Goal: Information Seeking & Learning: Learn about a topic

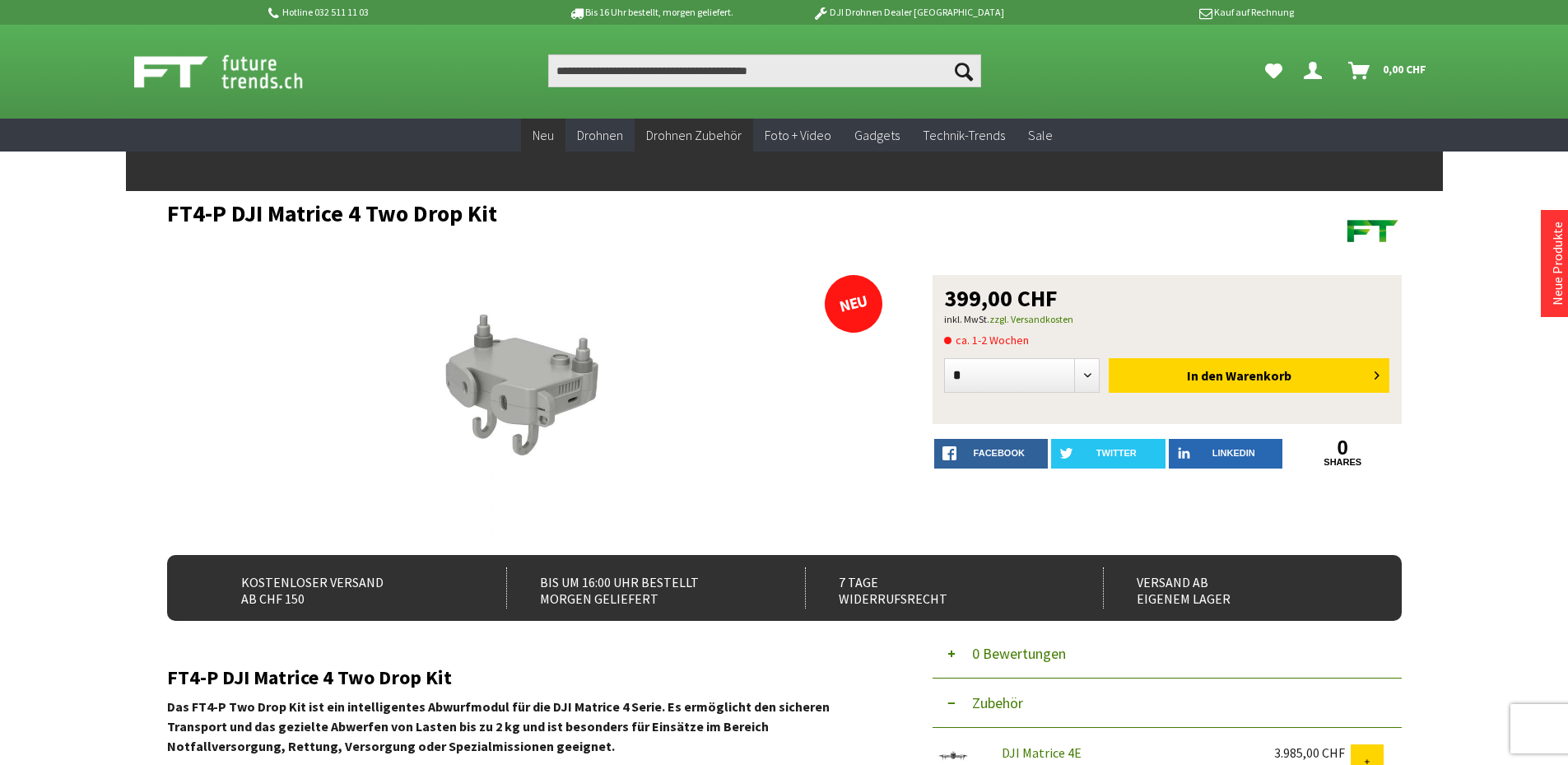
click at [546, 134] on span "Neu" at bounding box center [543, 135] width 21 height 17
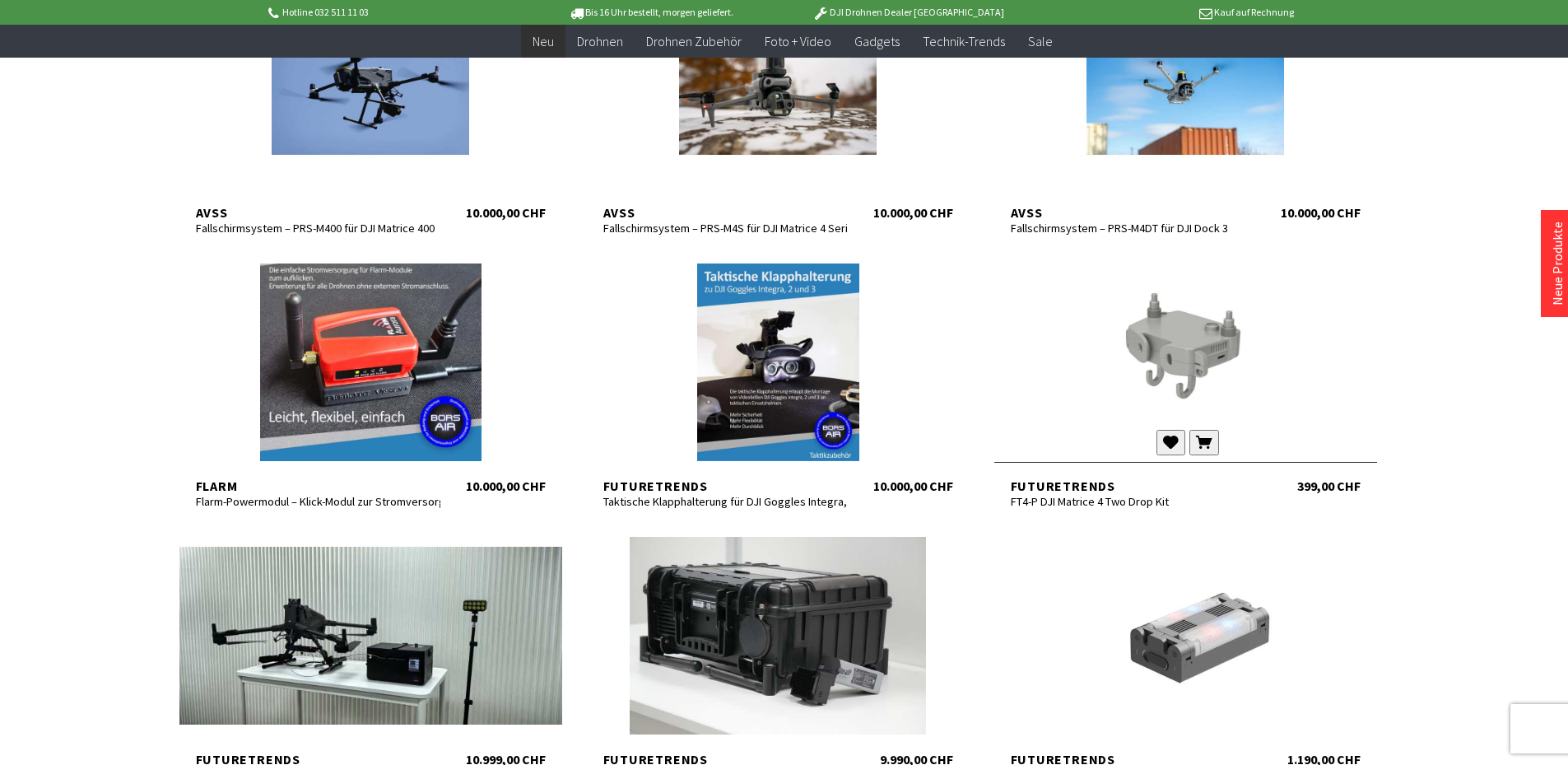
scroll to position [412, 0]
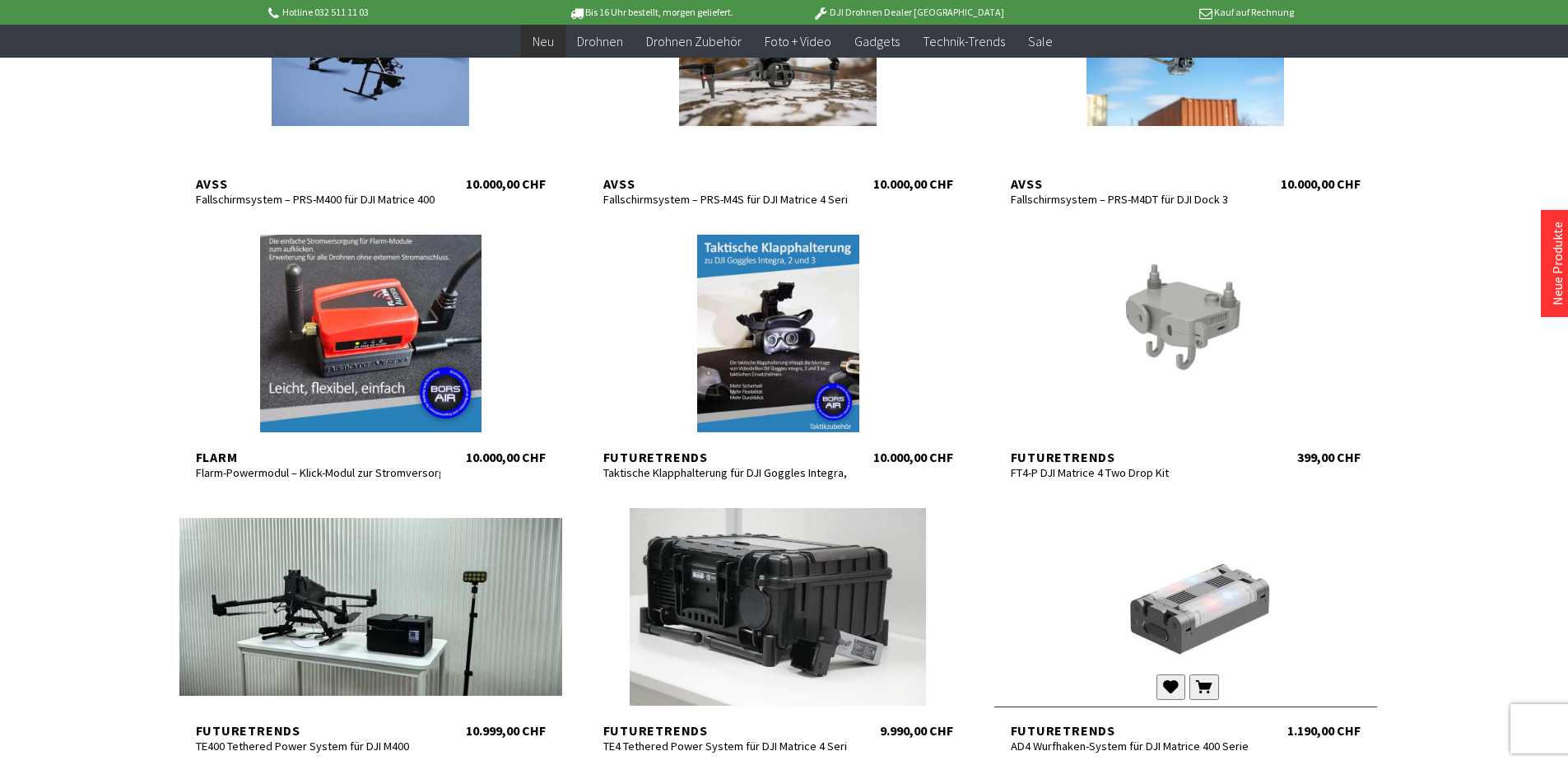
click at [1219, 629] on div at bounding box center [1186, 607] width 383 height 198
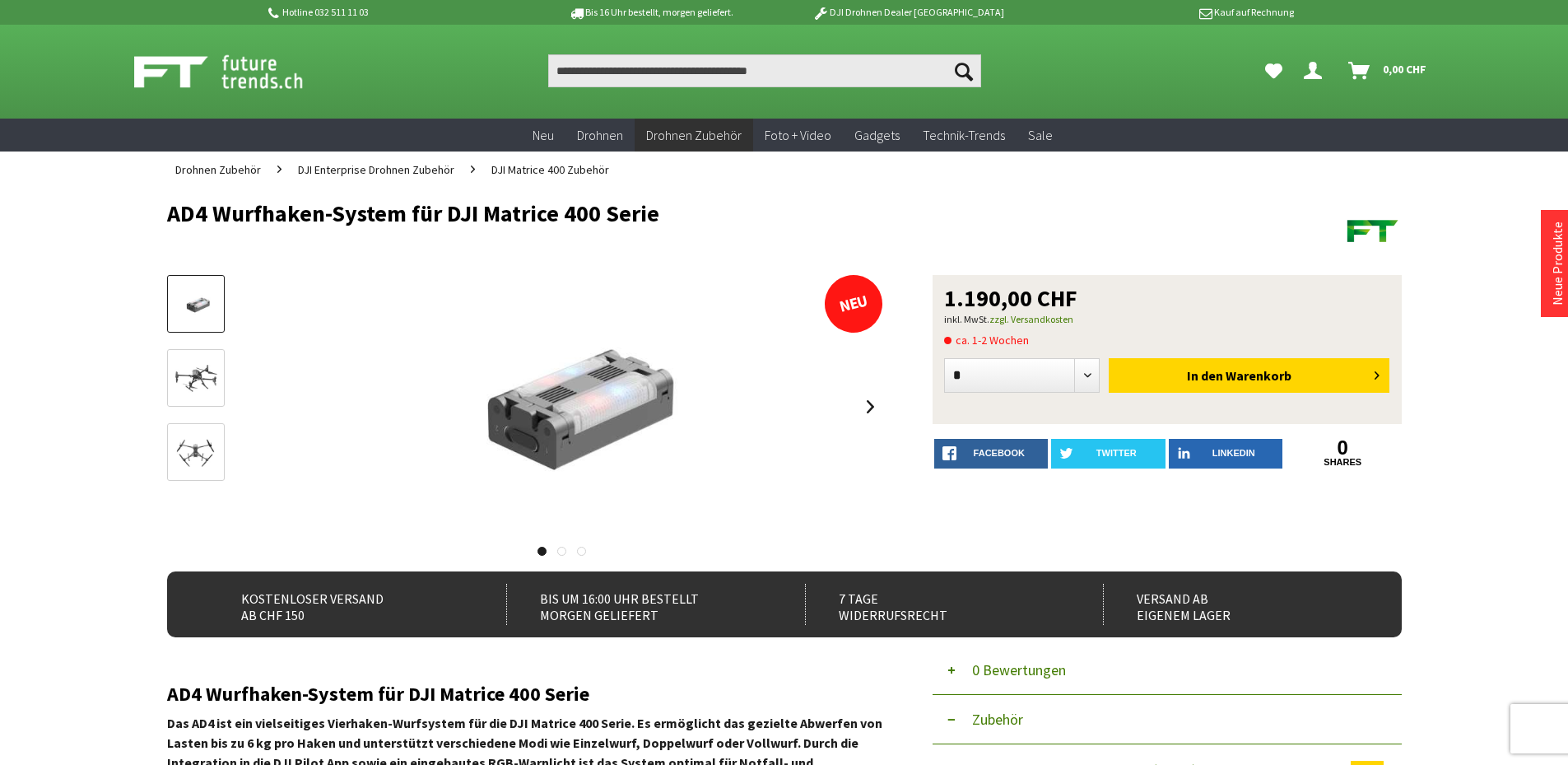
click at [189, 379] on img at bounding box center [196, 379] width 48 height 34
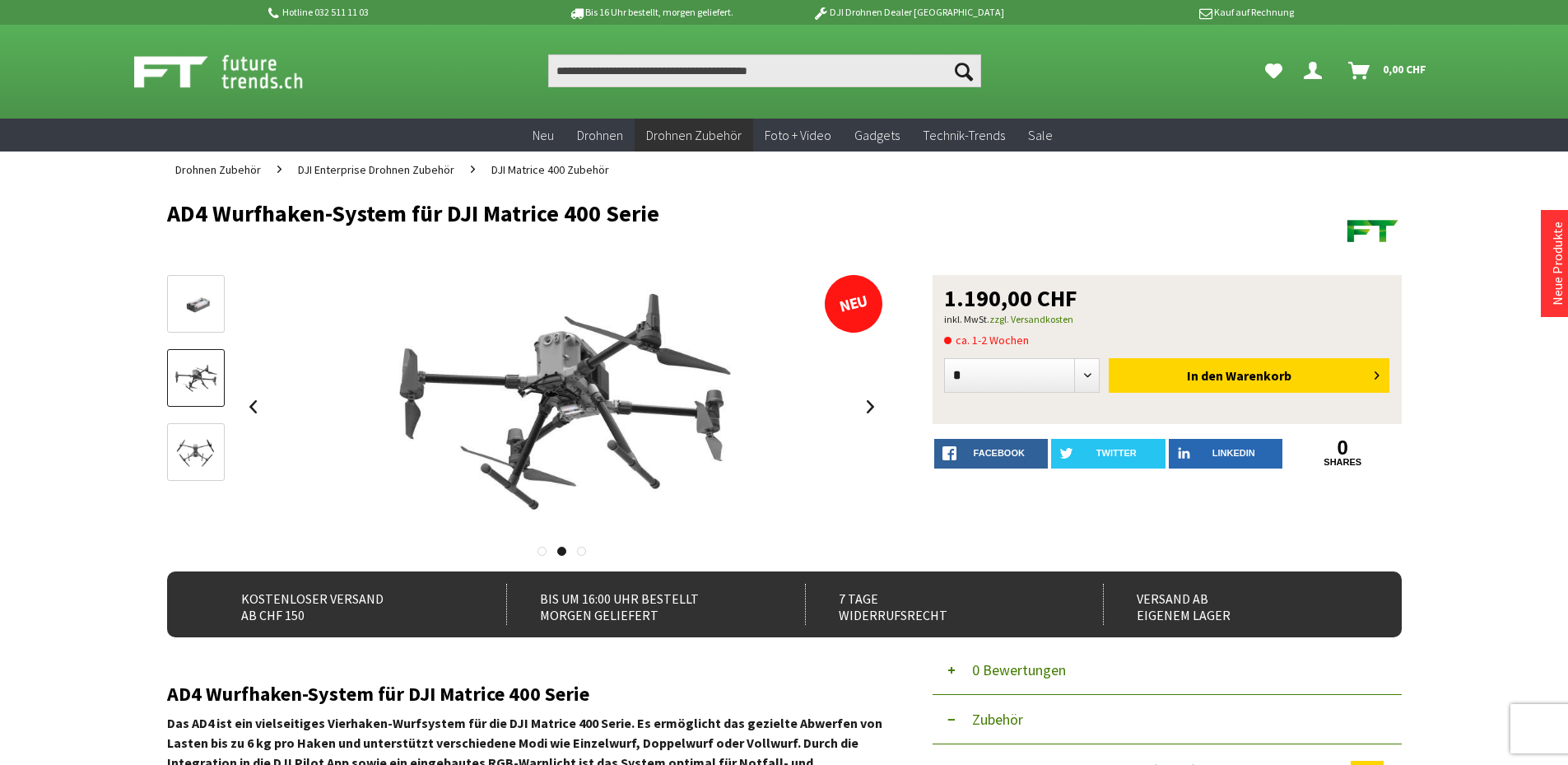
click at [200, 435] on link at bounding box center [196, 452] width 58 height 58
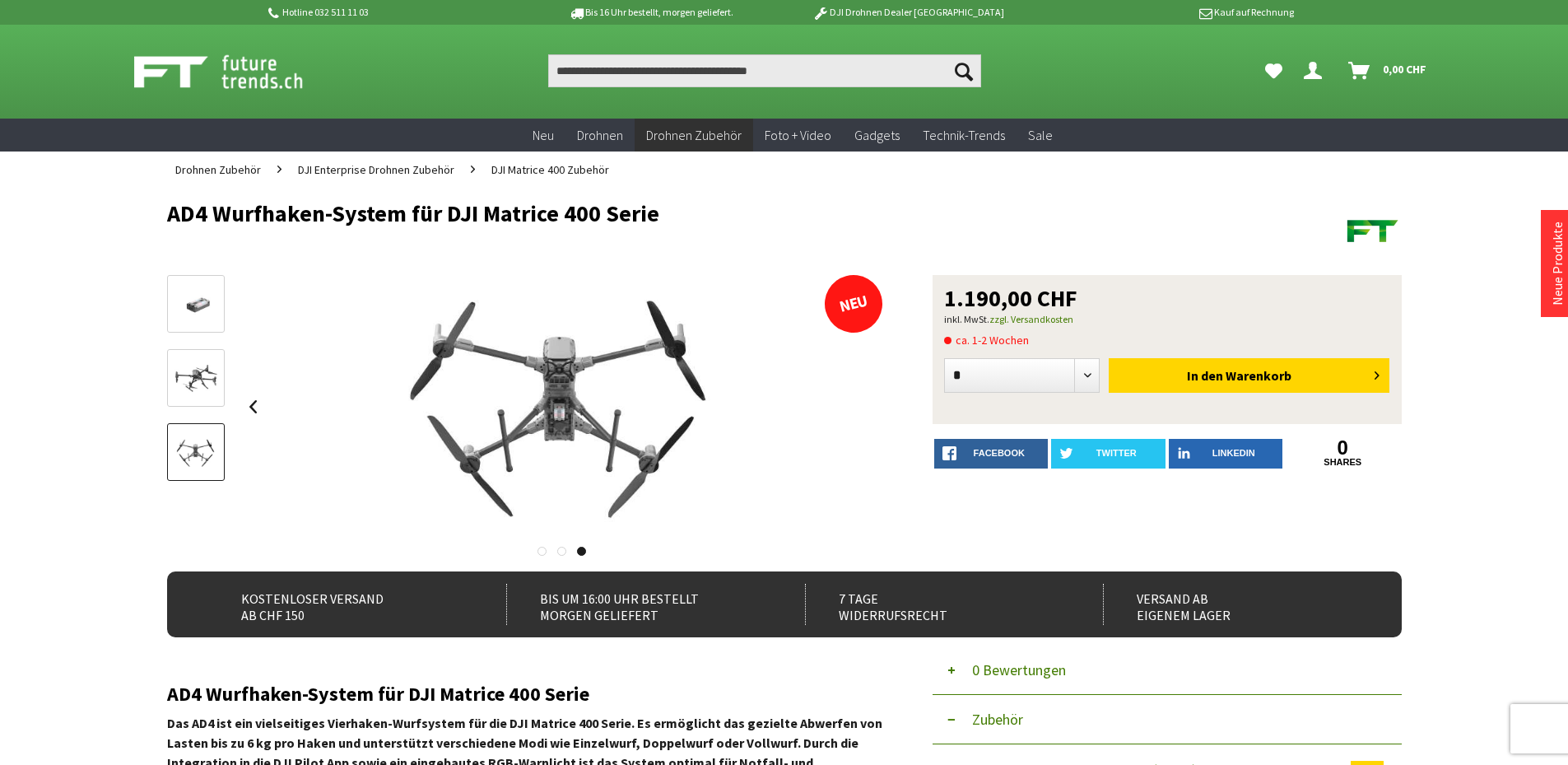
click at [204, 362] on img at bounding box center [196, 379] width 48 height 34
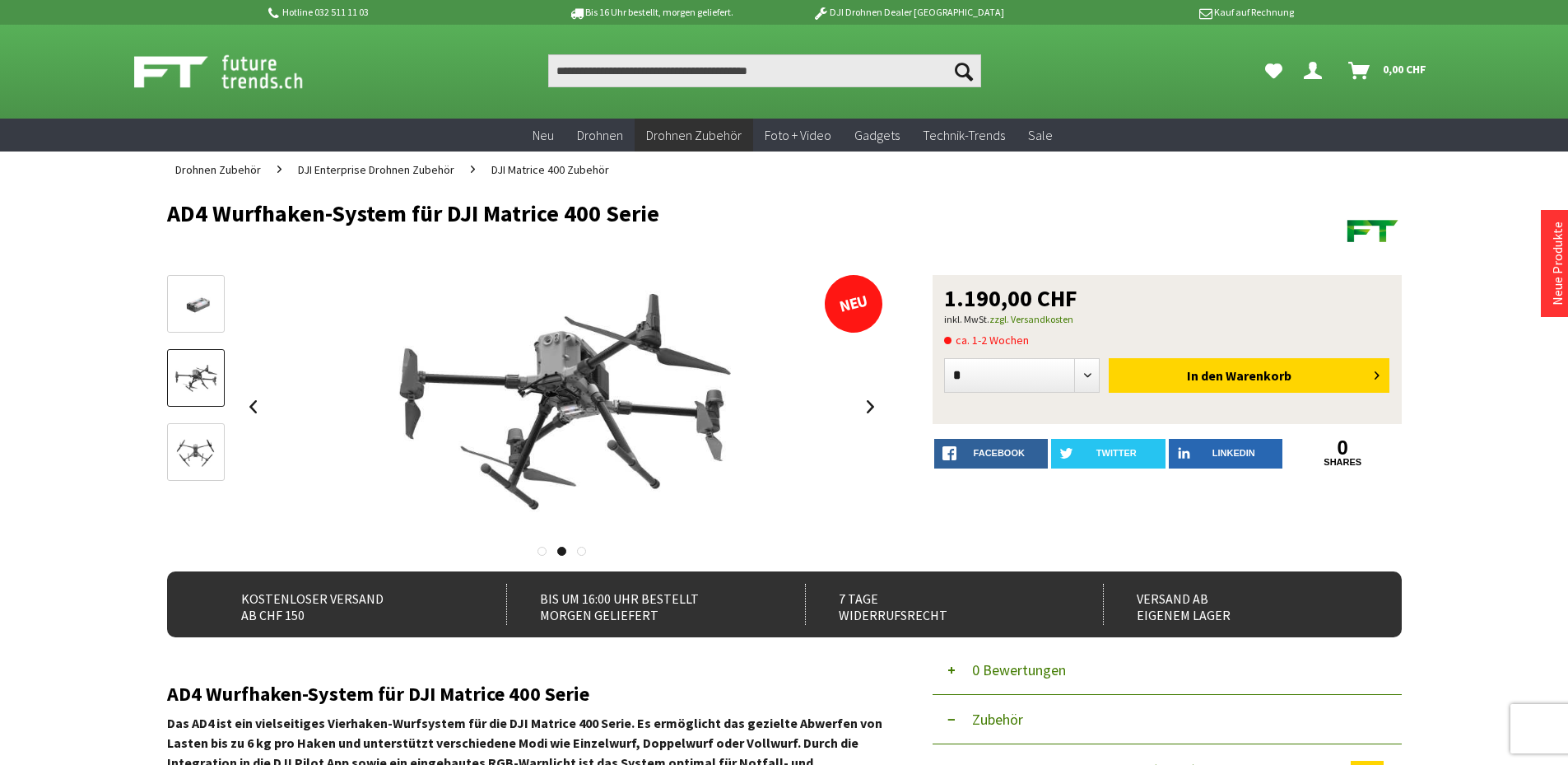
click at [213, 294] on img at bounding box center [196, 304] width 48 height 33
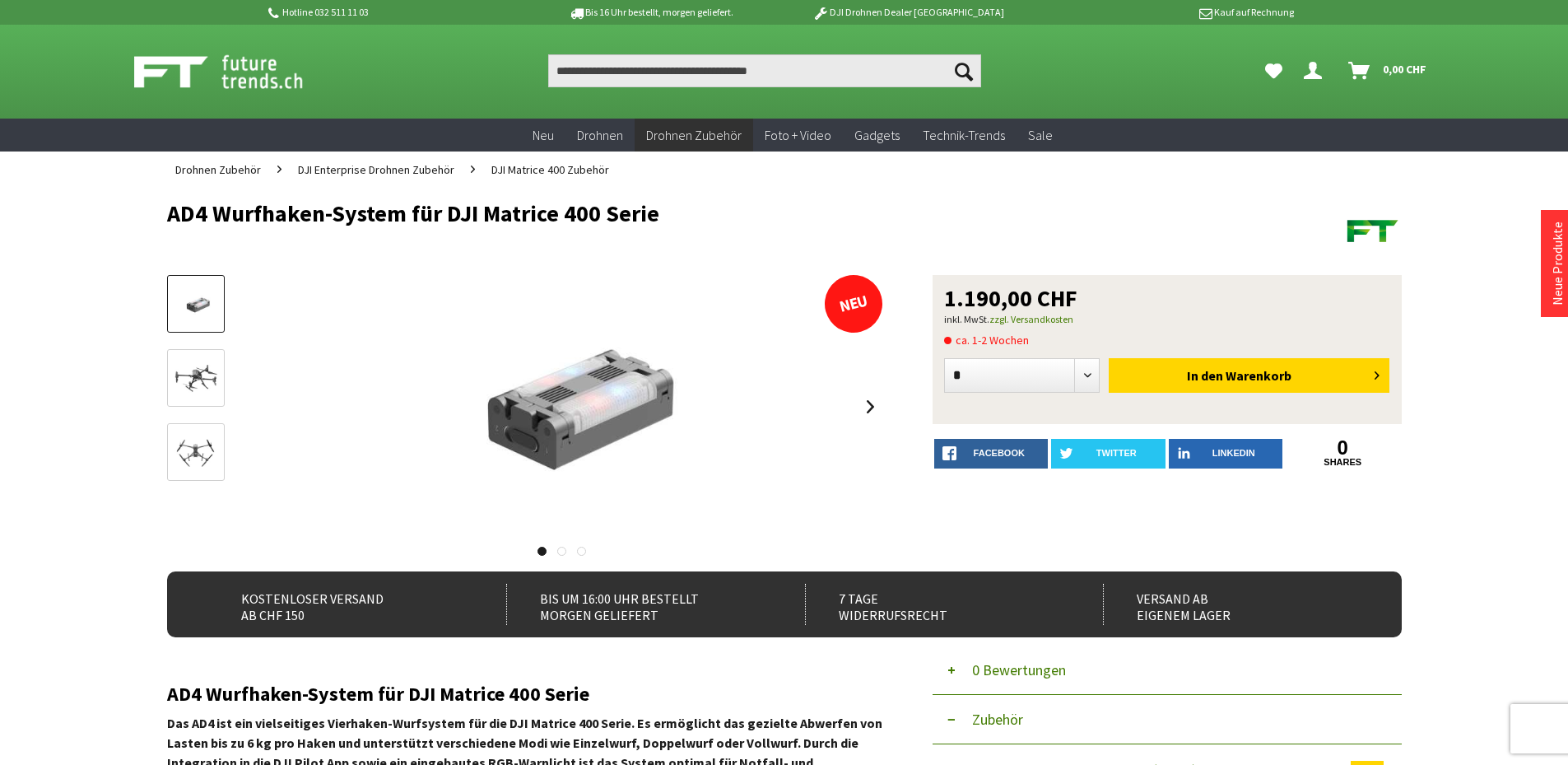
click at [206, 384] on img at bounding box center [196, 379] width 48 height 34
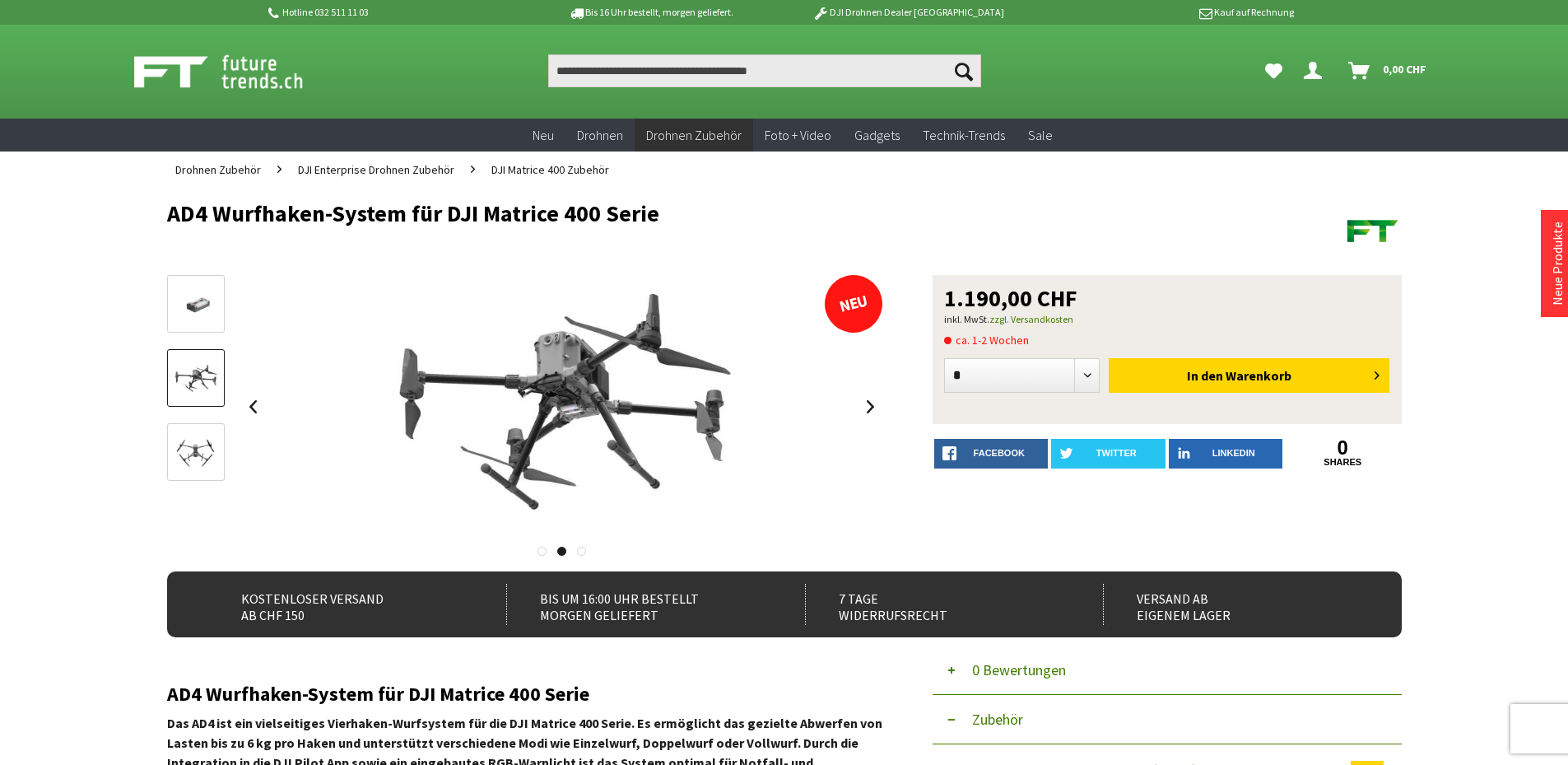
click at [179, 469] on img at bounding box center [196, 453] width 48 height 34
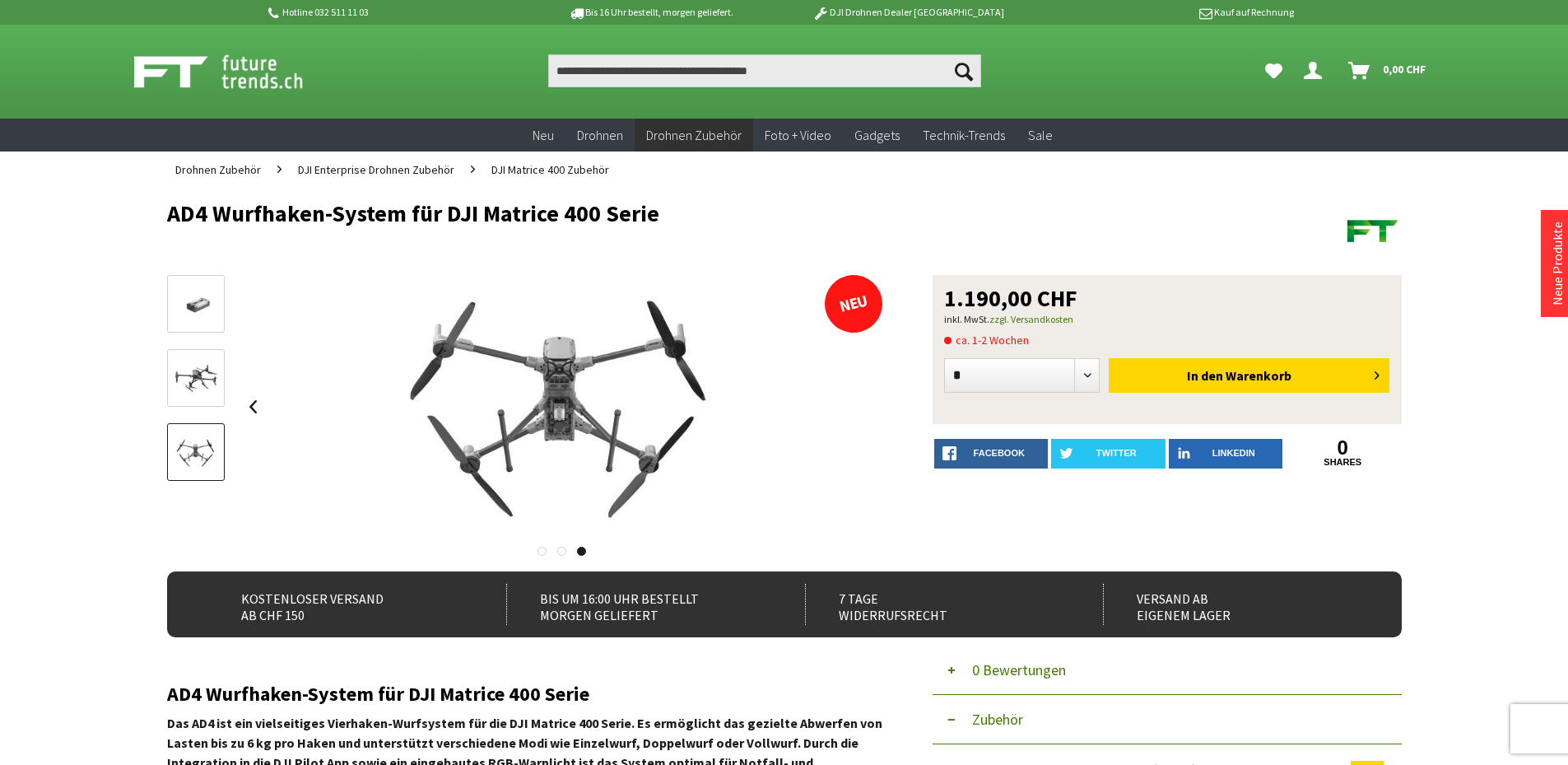
click at [204, 359] on link at bounding box center [196, 378] width 58 height 58
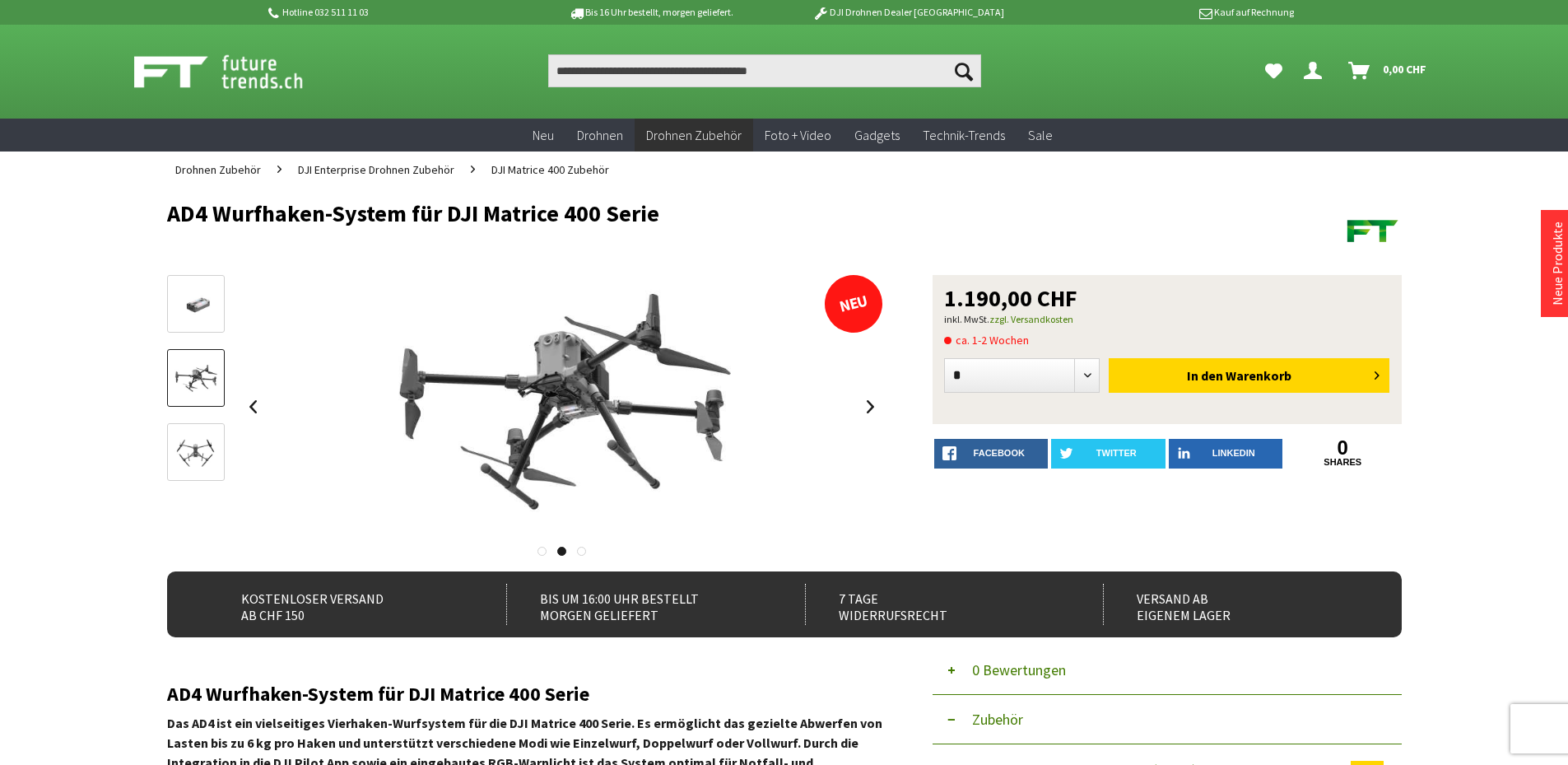
click at [196, 321] on link at bounding box center [196, 303] width 58 height 58
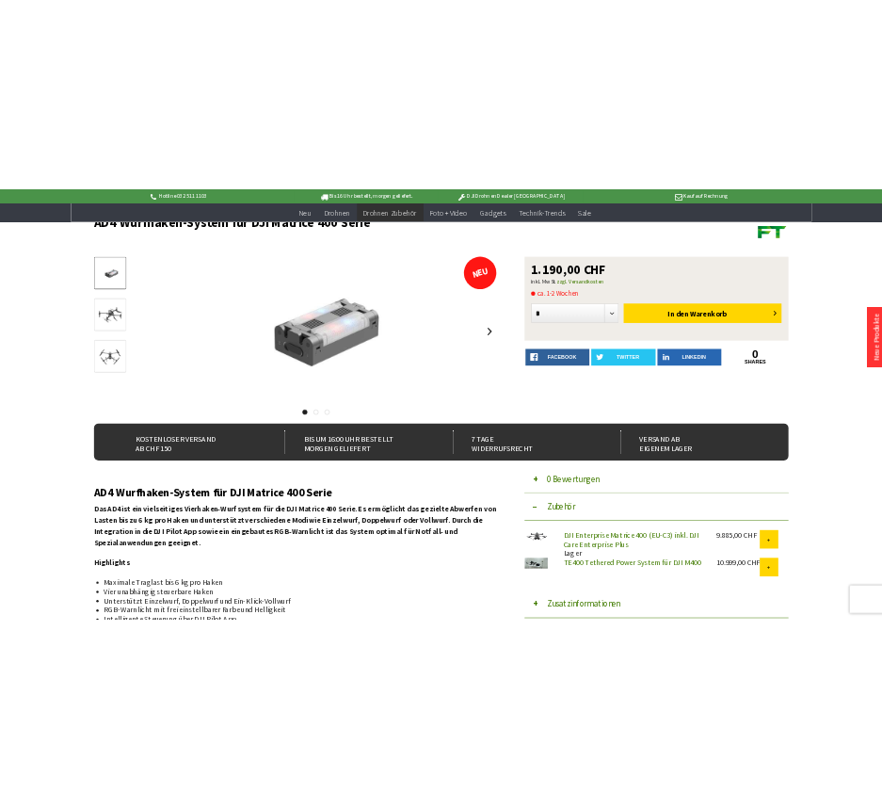
scroll to position [377, 0]
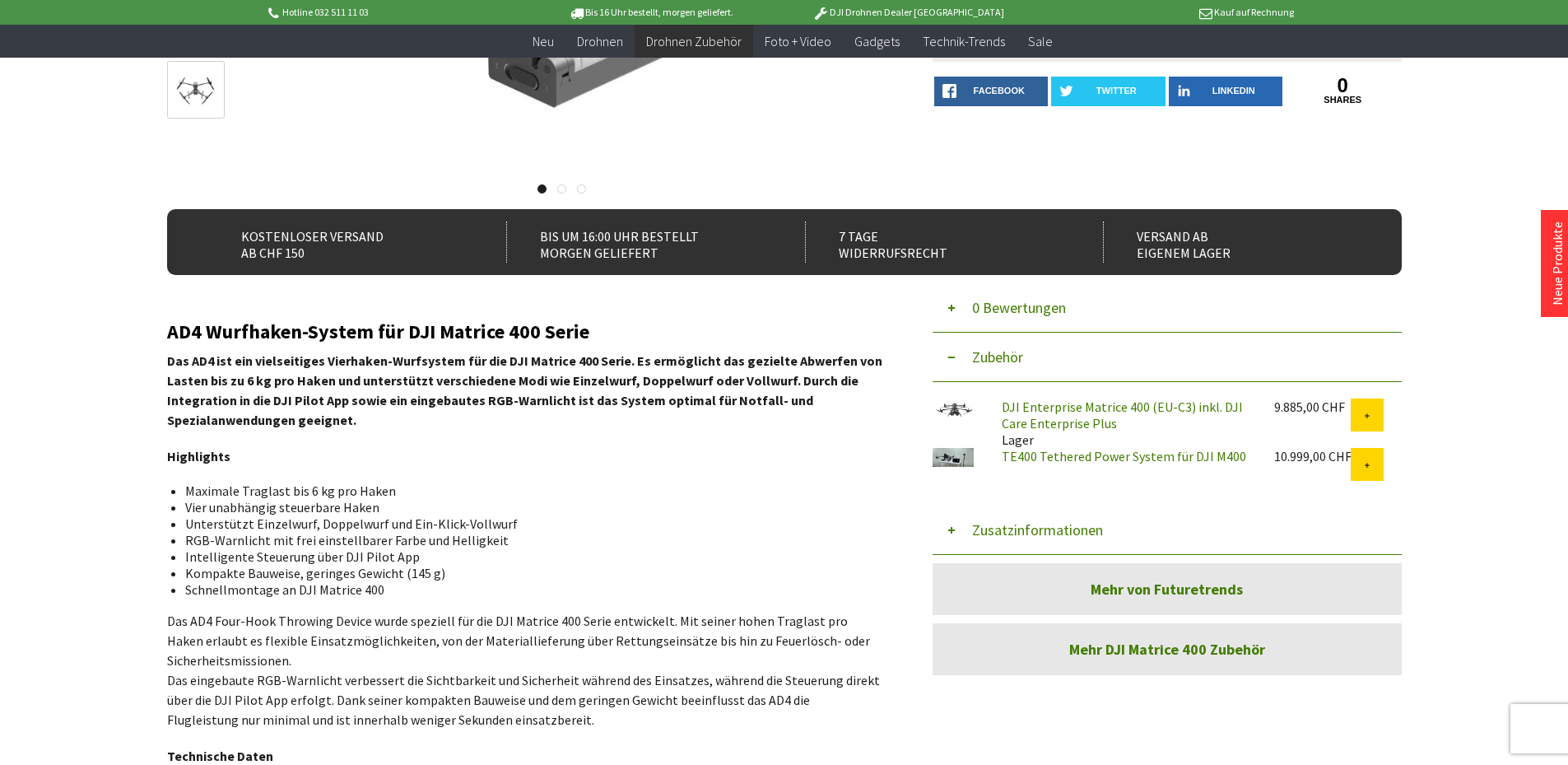
click at [420, 326] on h2 "AD4 Wurfhaken-System für DJI Matrice 400 Serie" at bounding box center [525, 331] width 716 height 21
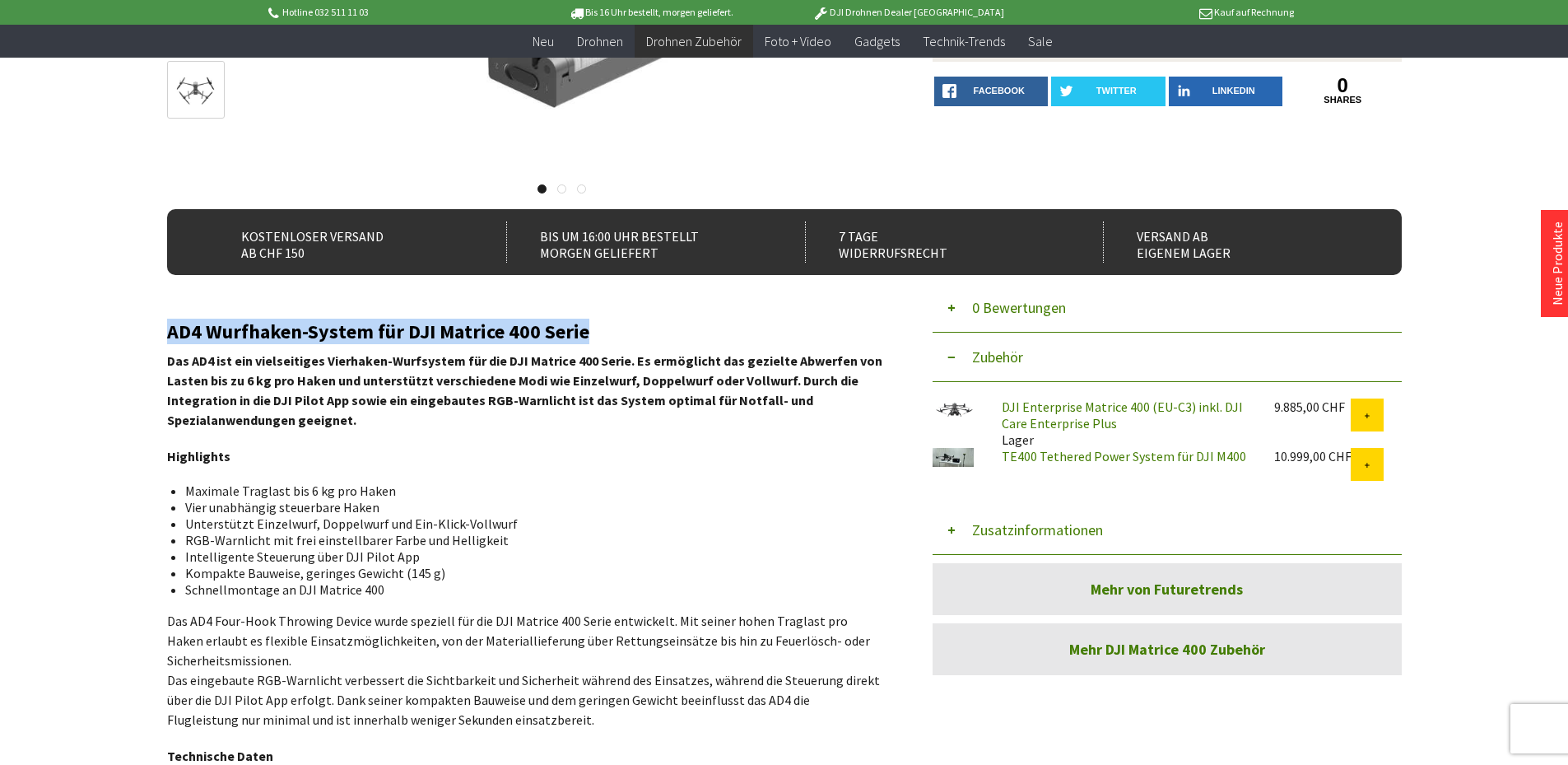
click at [420, 326] on h2 "AD4 Wurfhaken-System für DJI Matrice 400 Serie" at bounding box center [525, 331] width 716 height 21
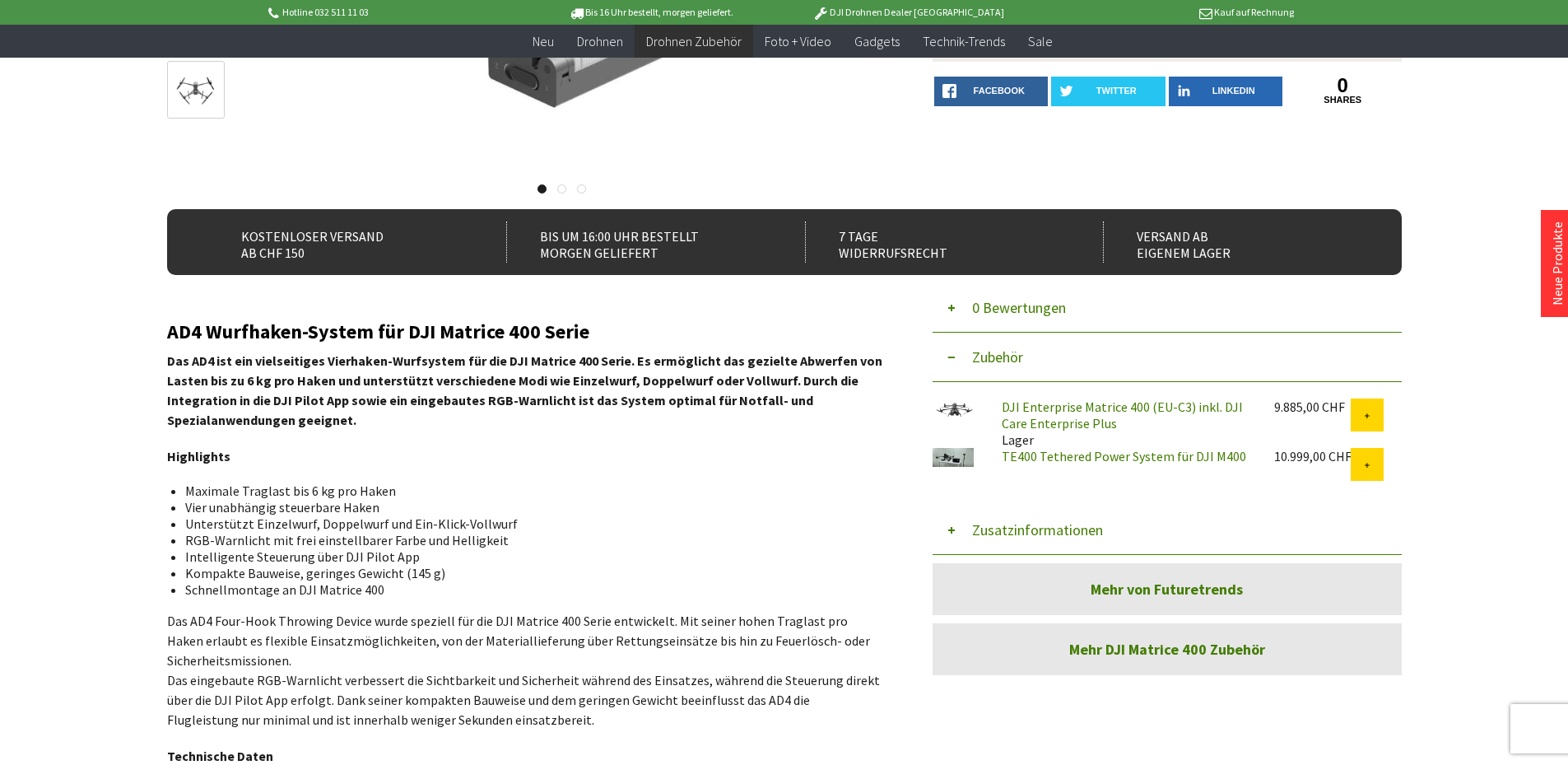
click at [348, 351] on p "Das AD4 ist ein vielseitiges Vierhaken-Wurfsystem für die DJI Matrice 400 Serie…" at bounding box center [525, 390] width 716 height 79
click at [192, 362] on strong "Das AD4 ist ein vielseitiges Vierhaken-Wurfsystem für die DJI Matrice 400 Serie…" at bounding box center [525, 390] width 715 height 76
copy strong "AD4"
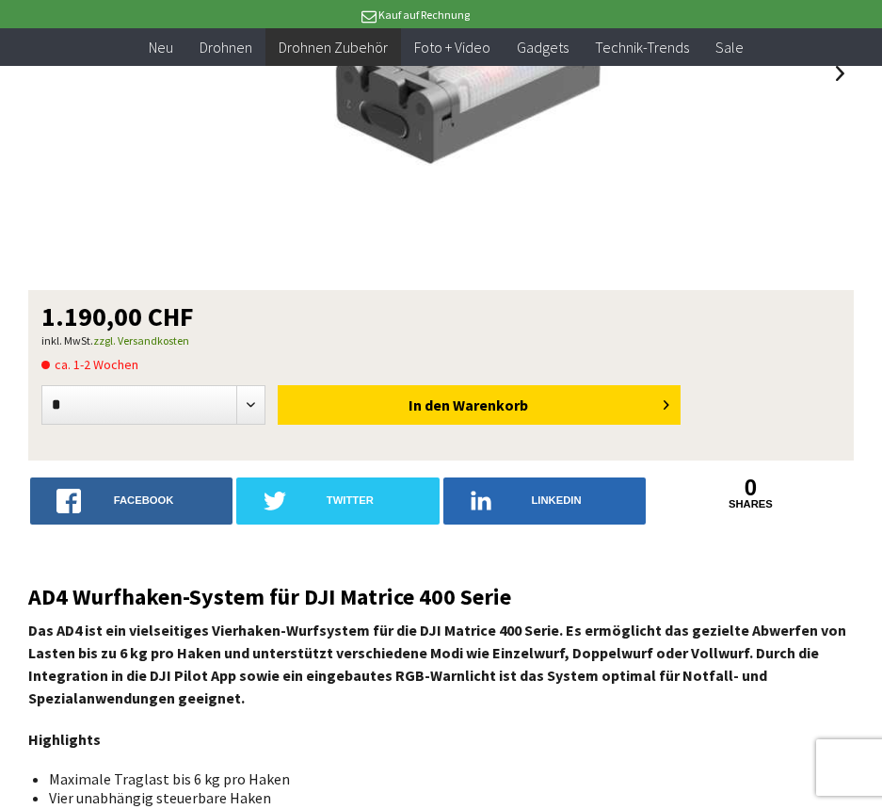
click at [228, 591] on h2 "AD4 Wurfhaken-System für DJI Matrice 400 Serie" at bounding box center [441, 597] width 826 height 24
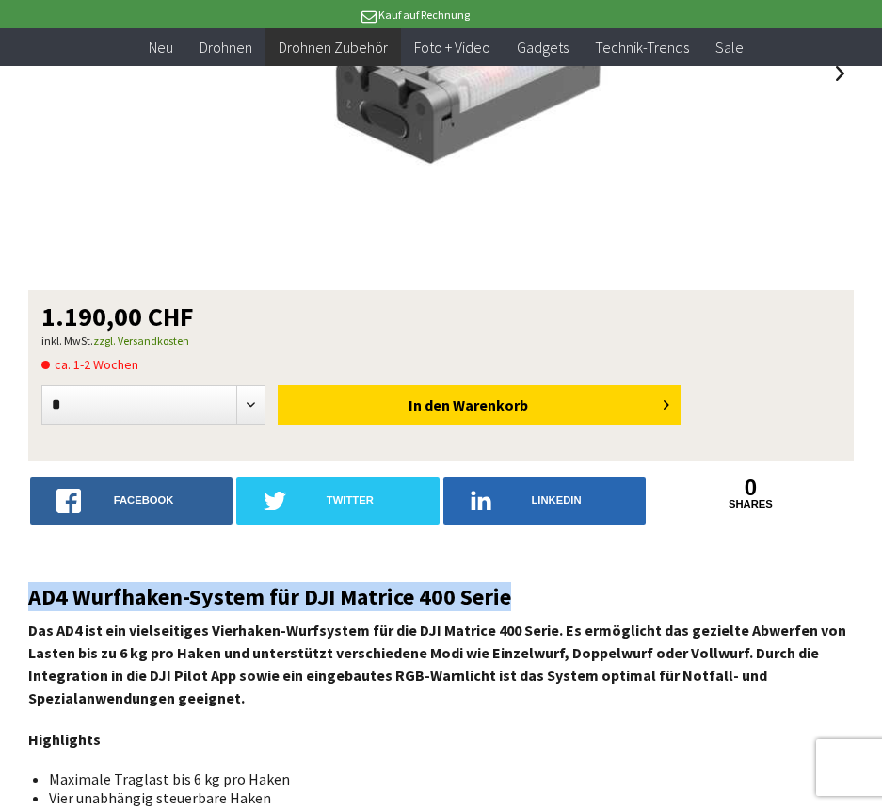
click at [228, 591] on h2 "AD4 Wurfhaken-System für DJI Matrice 400 Serie" at bounding box center [441, 597] width 826 height 24
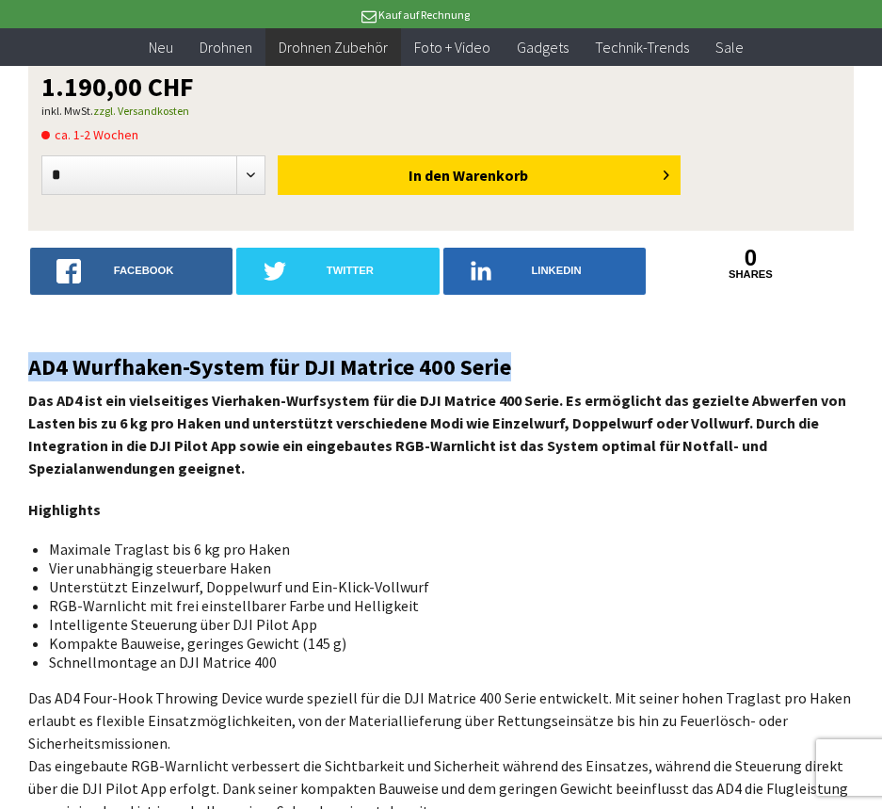
scroll to position [659, 0]
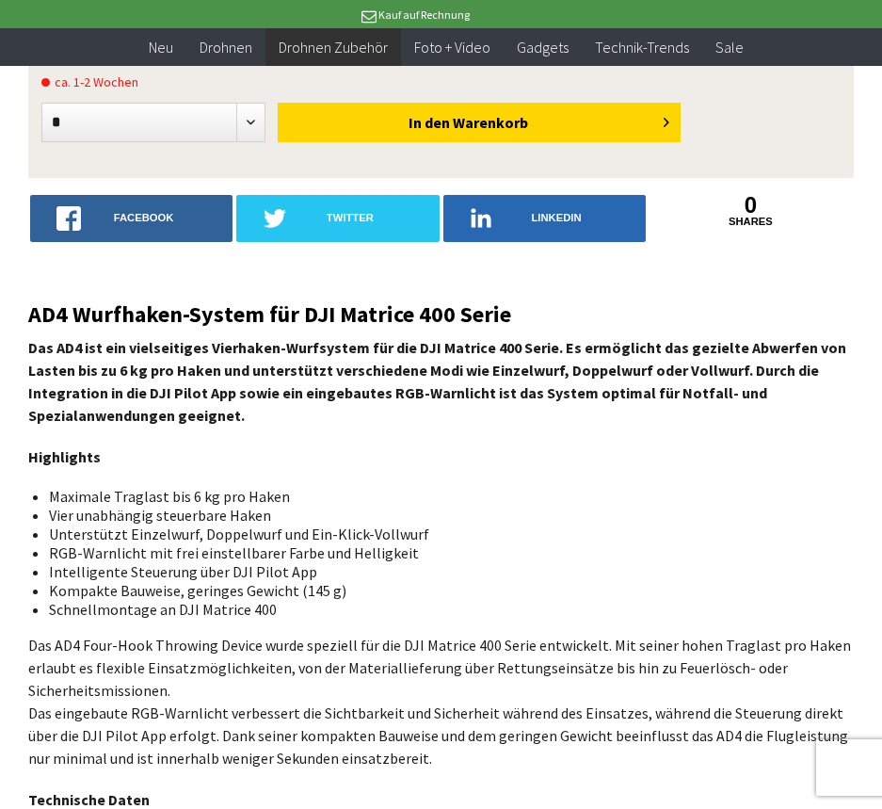
click at [244, 364] on strong "Das AD4 ist ein vielseitiges Vierhaken-Wurfsystem für die DJI Matrice 400 Serie…" at bounding box center [437, 381] width 818 height 87
click at [533, 401] on strong "Das AD4 ist ein vielseitiges Vierhaken-Wurfsystem für die DJI Matrice 400 Serie…" at bounding box center [437, 381] width 818 height 87
click at [539, 396] on strong "Das AD4 ist ein vielseitiges Vierhaken-Wurfsystem für die DJI Matrice 400 Serie…" at bounding box center [437, 381] width 818 height 87
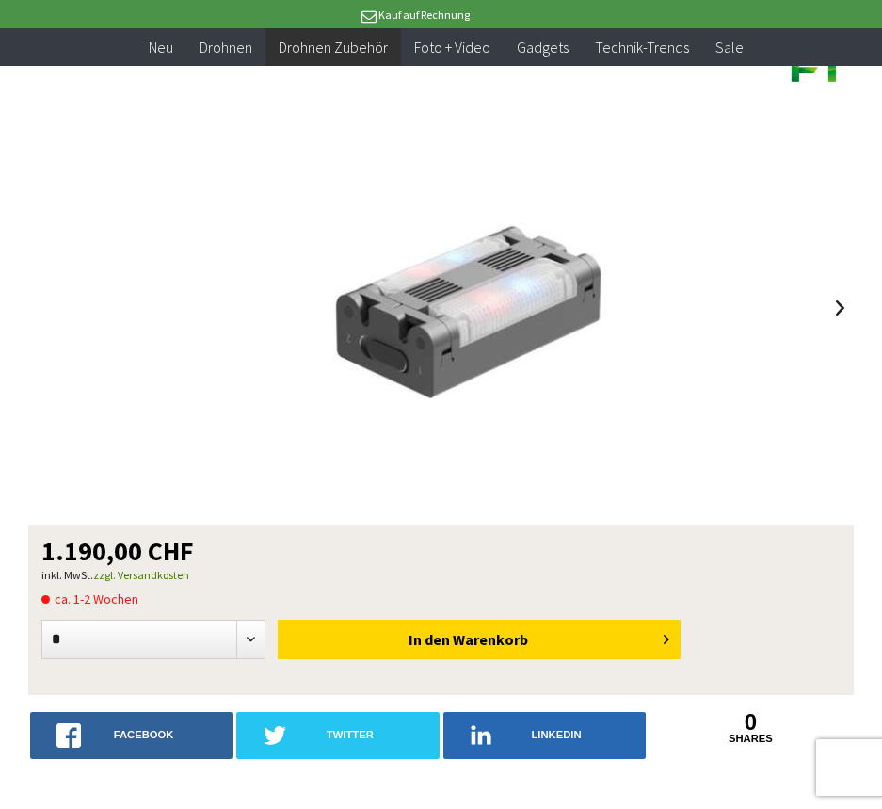
scroll to position [94, 0]
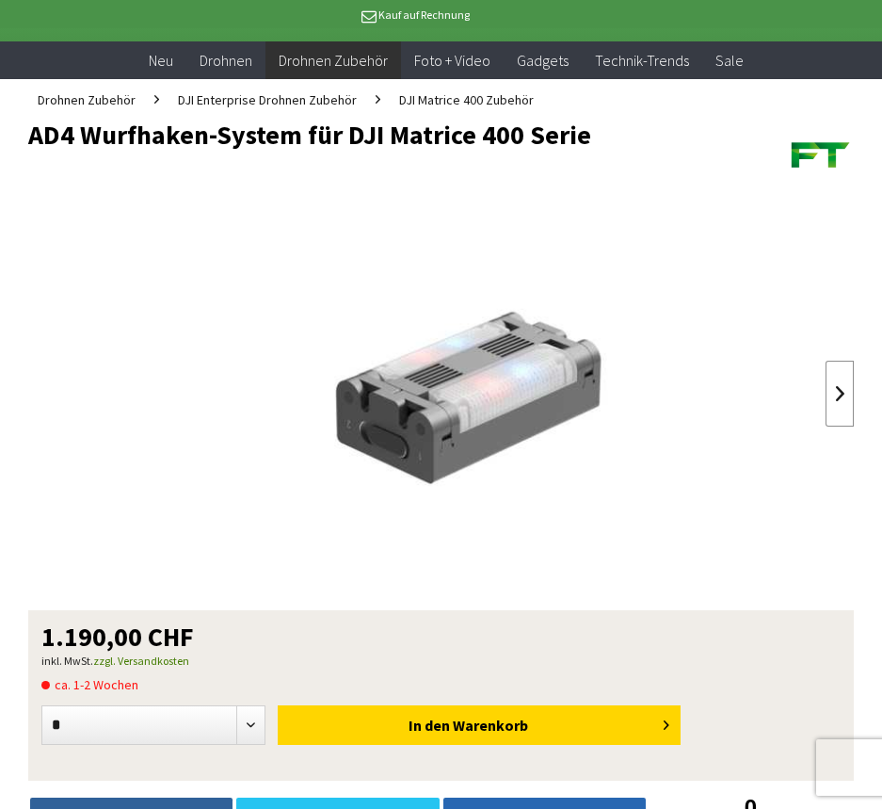
click at [847, 392] on link at bounding box center [840, 394] width 28 height 66
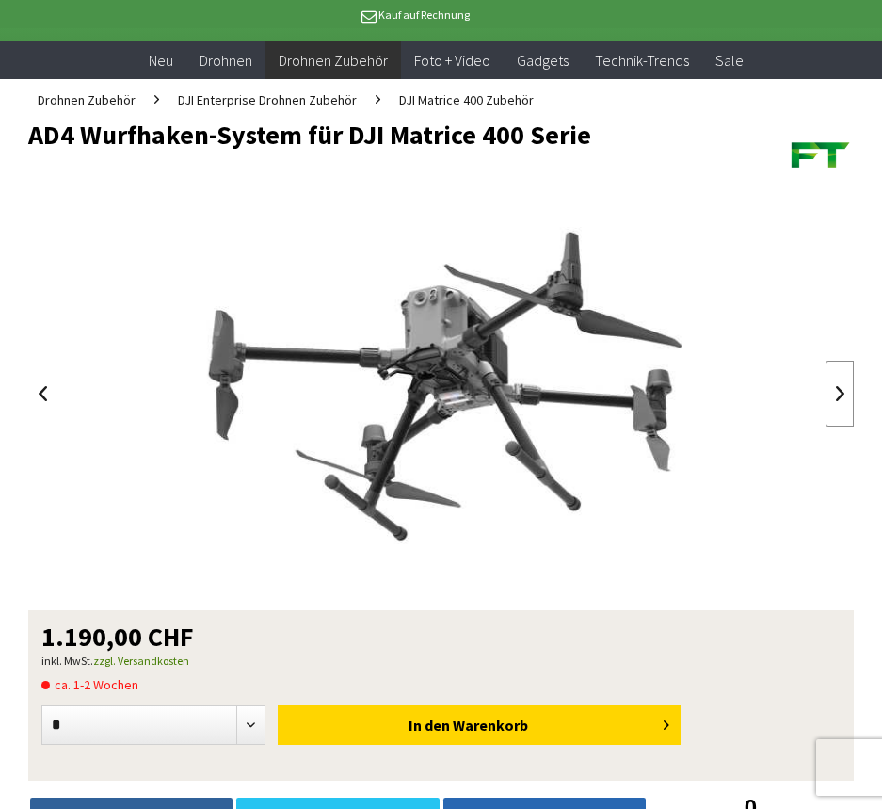
click at [847, 392] on link at bounding box center [840, 394] width 28 height 66
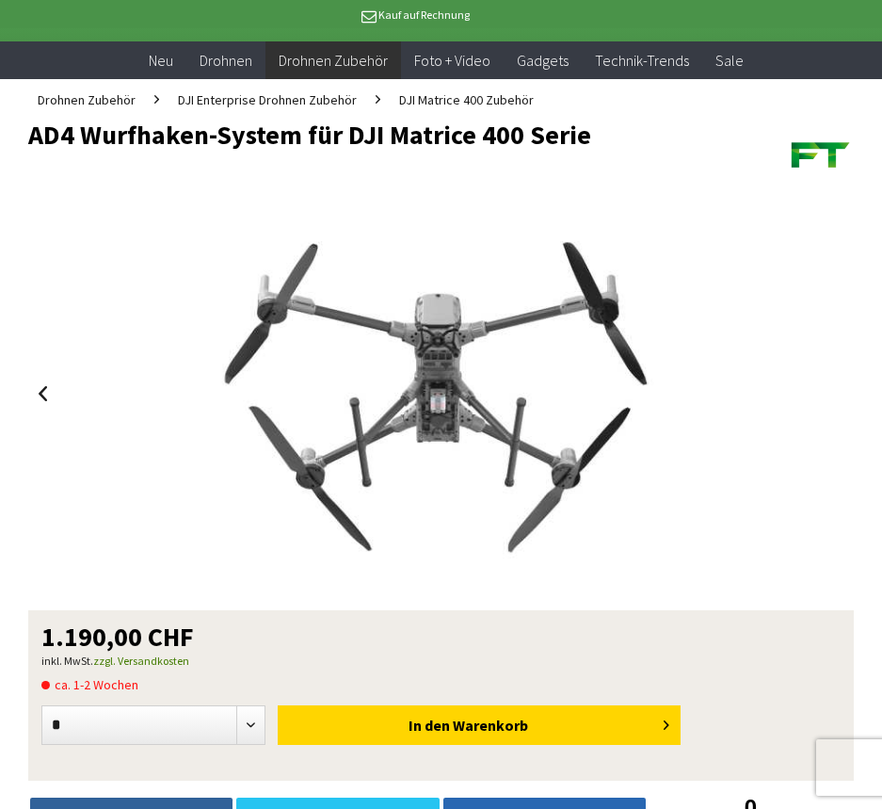
click at [844, 392] on div at bounding box center [441, 393] width 827 height 377
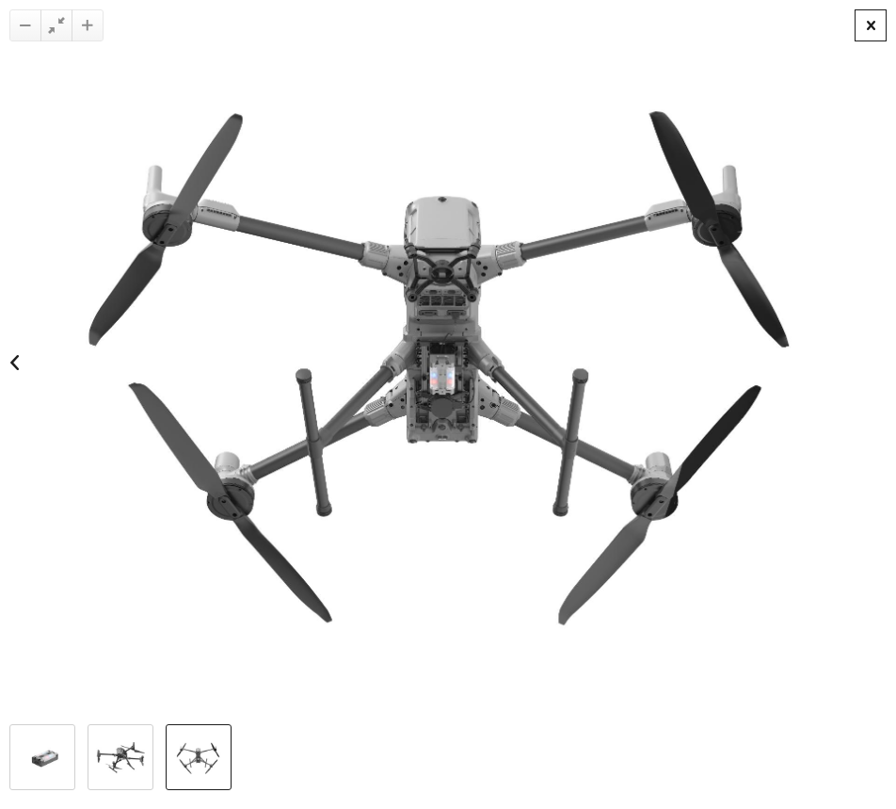
click at [867, 39] on div at bounding box center [871, 25] width 32 height 32
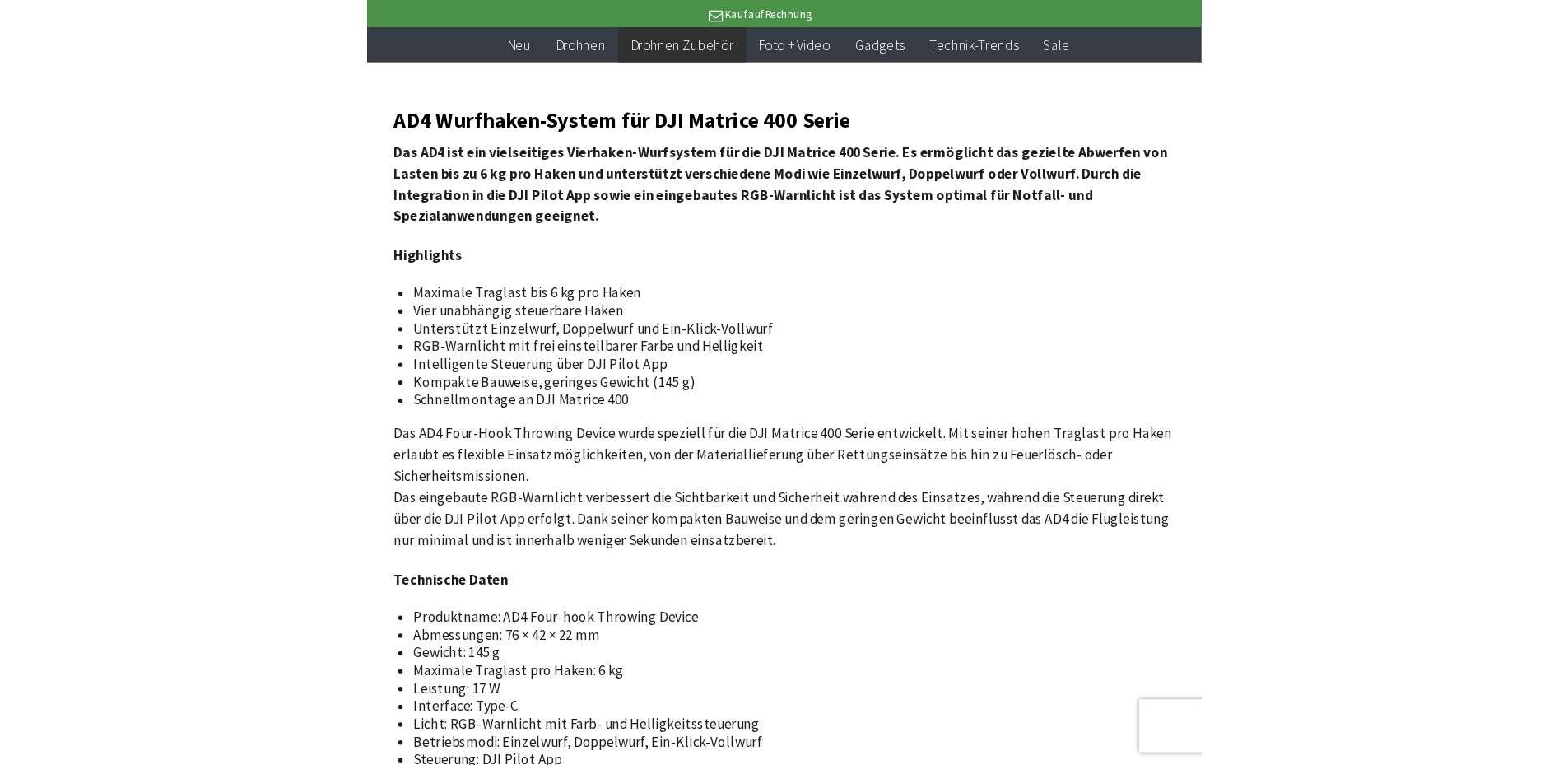
scroll to position [741, 0]
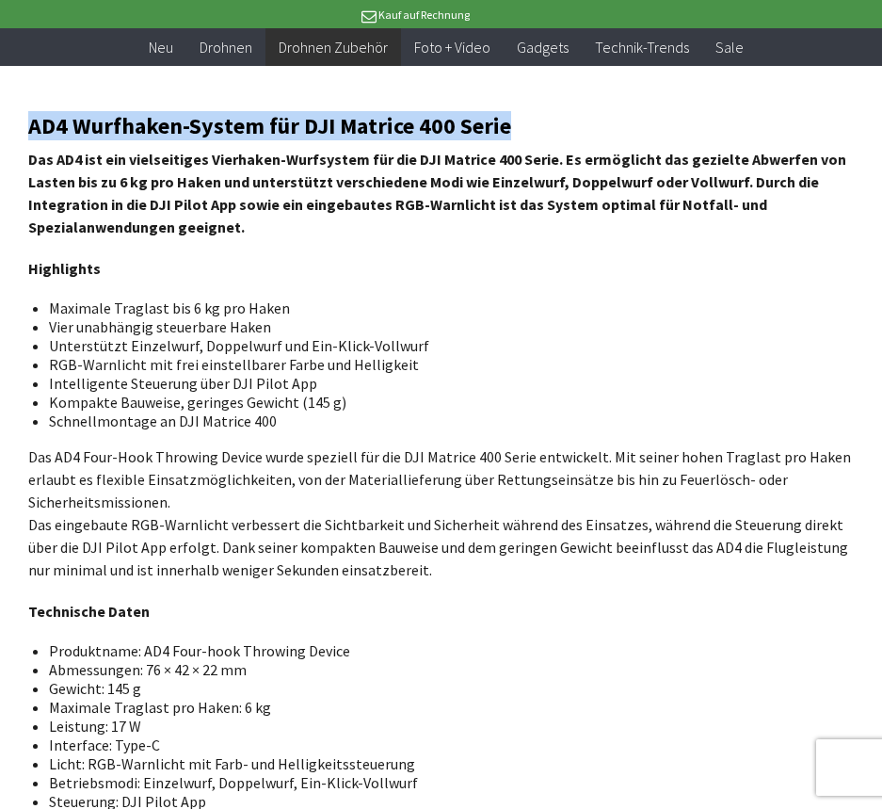
drag, startPoint x: 23, startPoint y: 121, endPoint x: 582, endPoint y: 119, distance: 559.2
click at [582, 119] on div "Menü schließen Kategorien Neu Drohnen Drohnen Zubehör DJI Enterprise Drohnen Zu…" at bounding box center [441, 408] width 882 height 2157
copy div "NEU 1.190,00 CHF inkl. MwSt. zzgl. Versandkosten ca. 1-2 Wochen * * * * * * * *…"
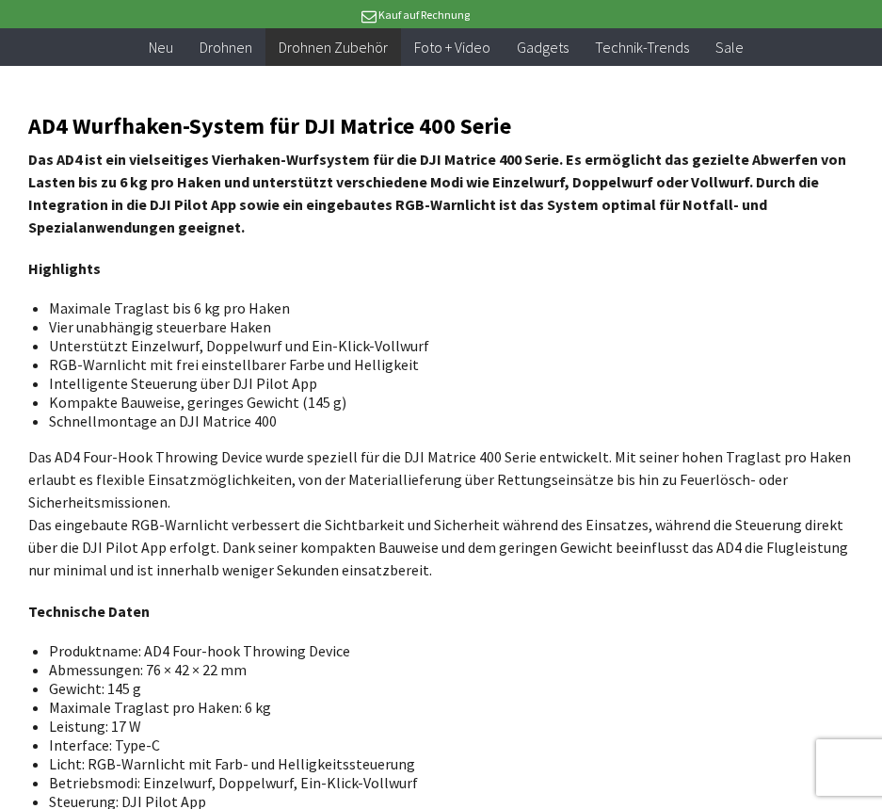
click at [282, 179] on strong "Das AD4 ist ein vielseitiges Vierhaken-Wurfsystem für die DJI Matrice 400 Serie…" at bounding box center [437, 193] width 818 height 87
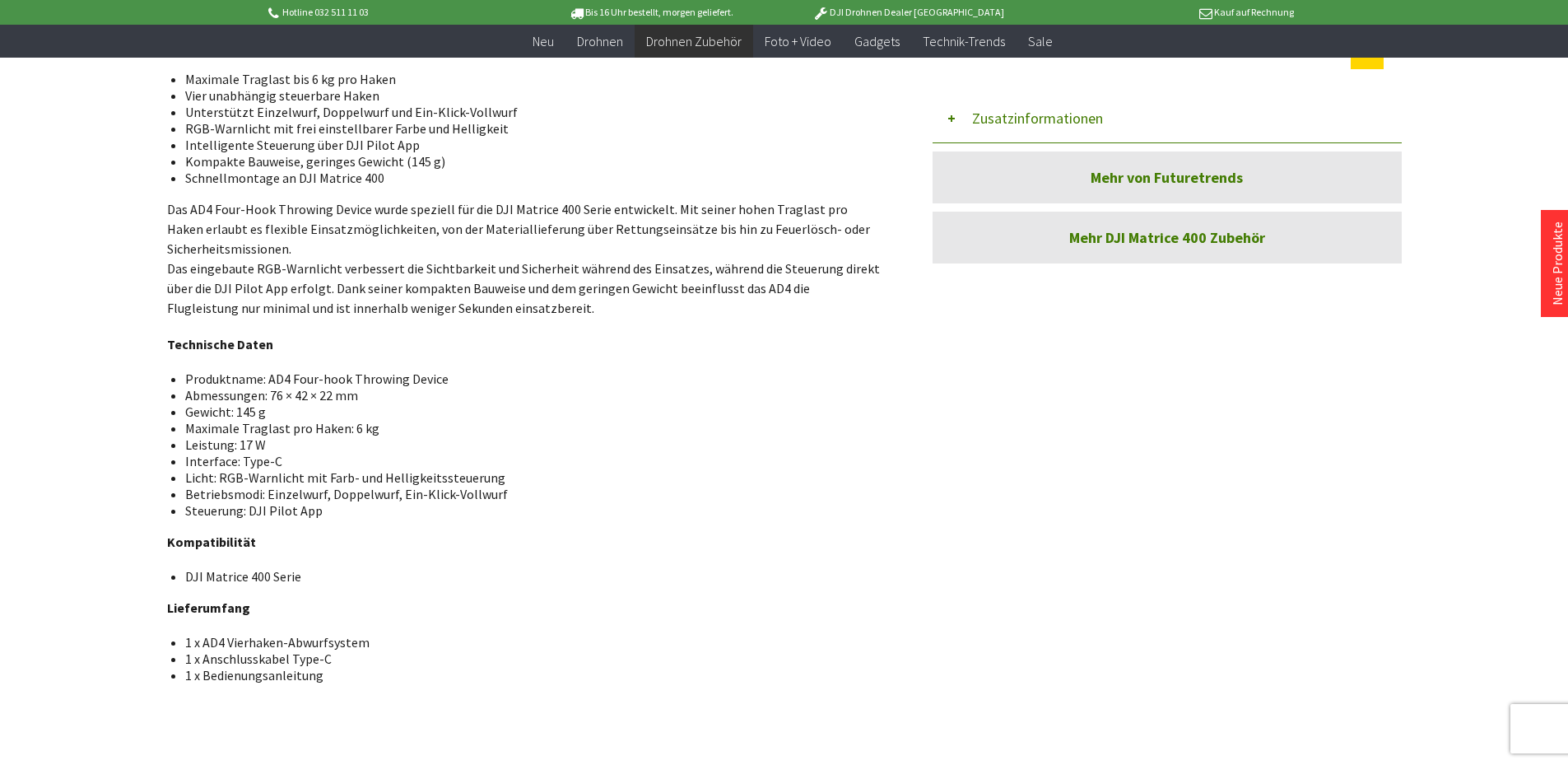
scroll to position [0, 0]
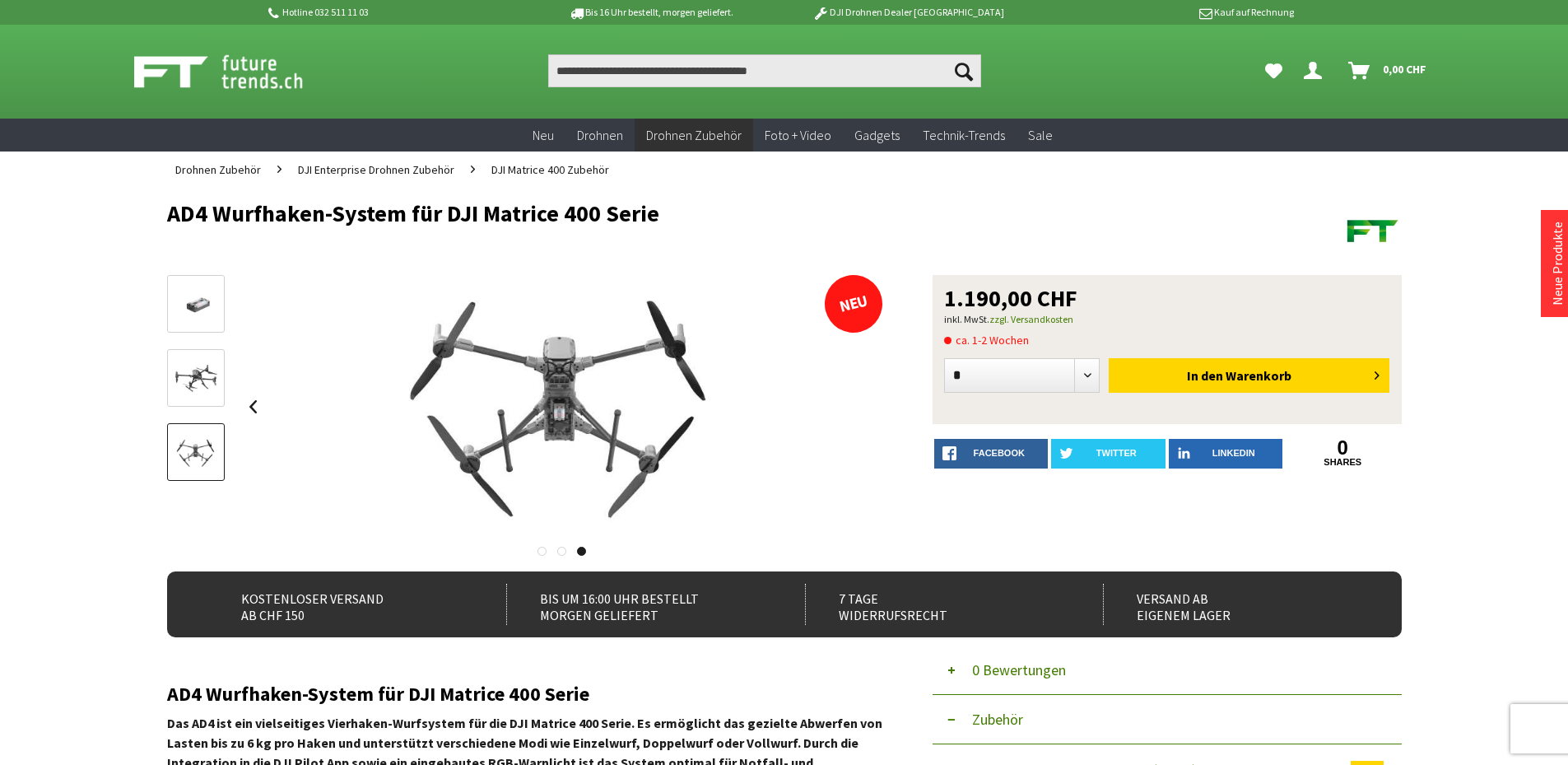
click at [282, 699] on h2 "AD4 Wurfhaken-System für DJI Matrice 400 Serie" at bounding box center [525, 693] width 716 height 21
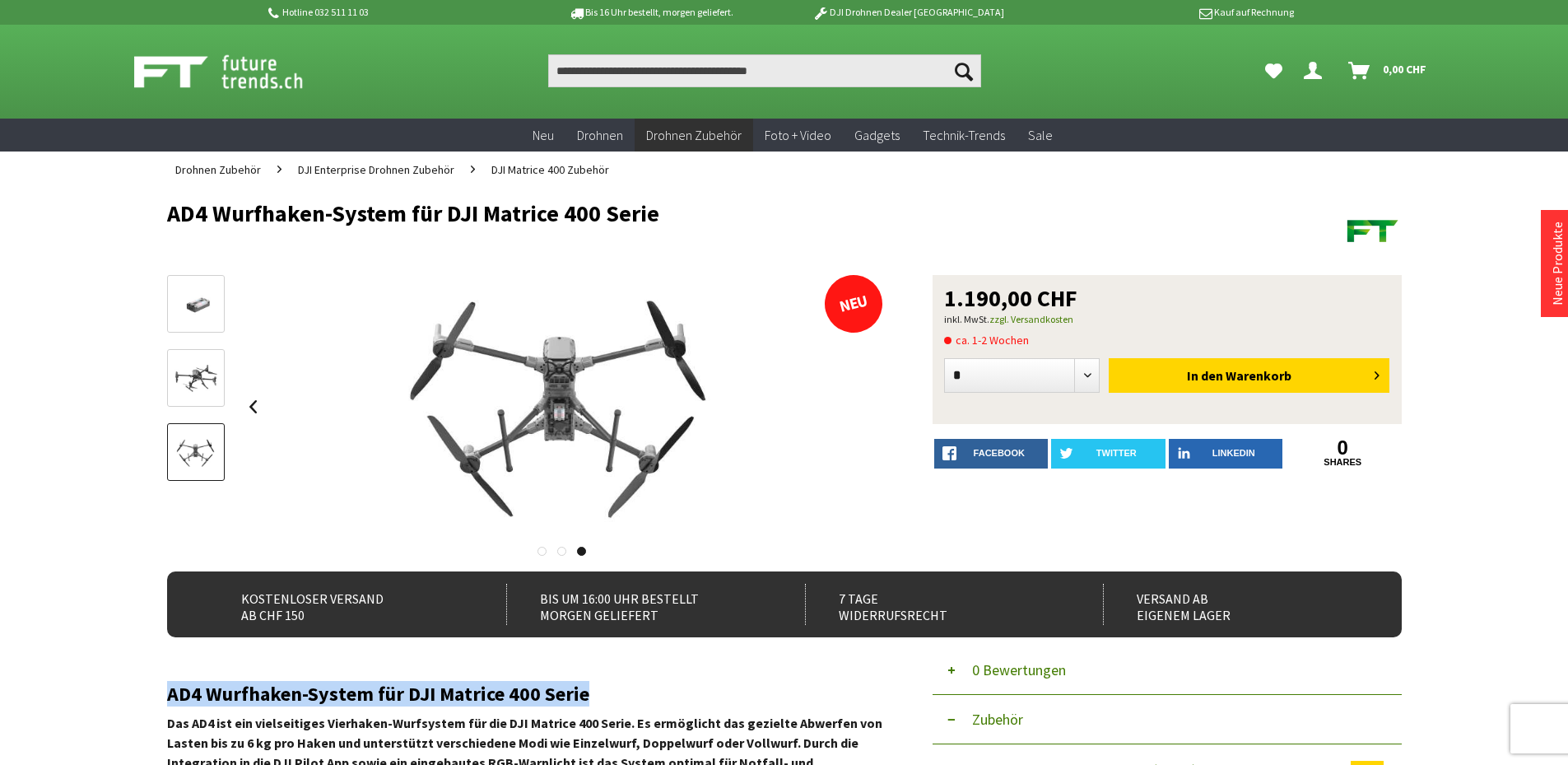
click at [282, 699] on h2 "AD4 Wurfhaken-System für DJI Matrice 400 Serie" at bounding box center [525, 693] width 716 height 21
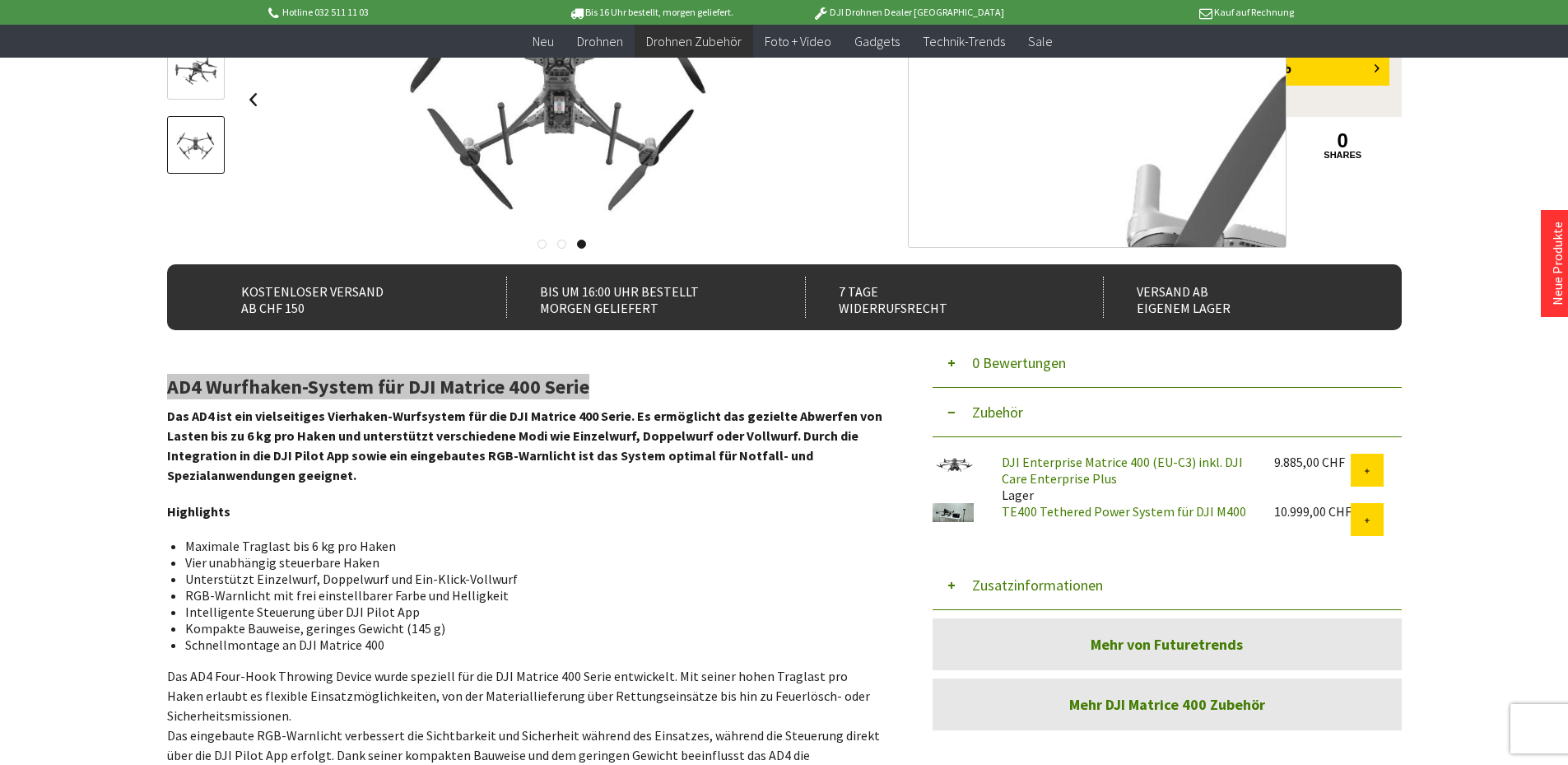
scroll to position [330, 0]
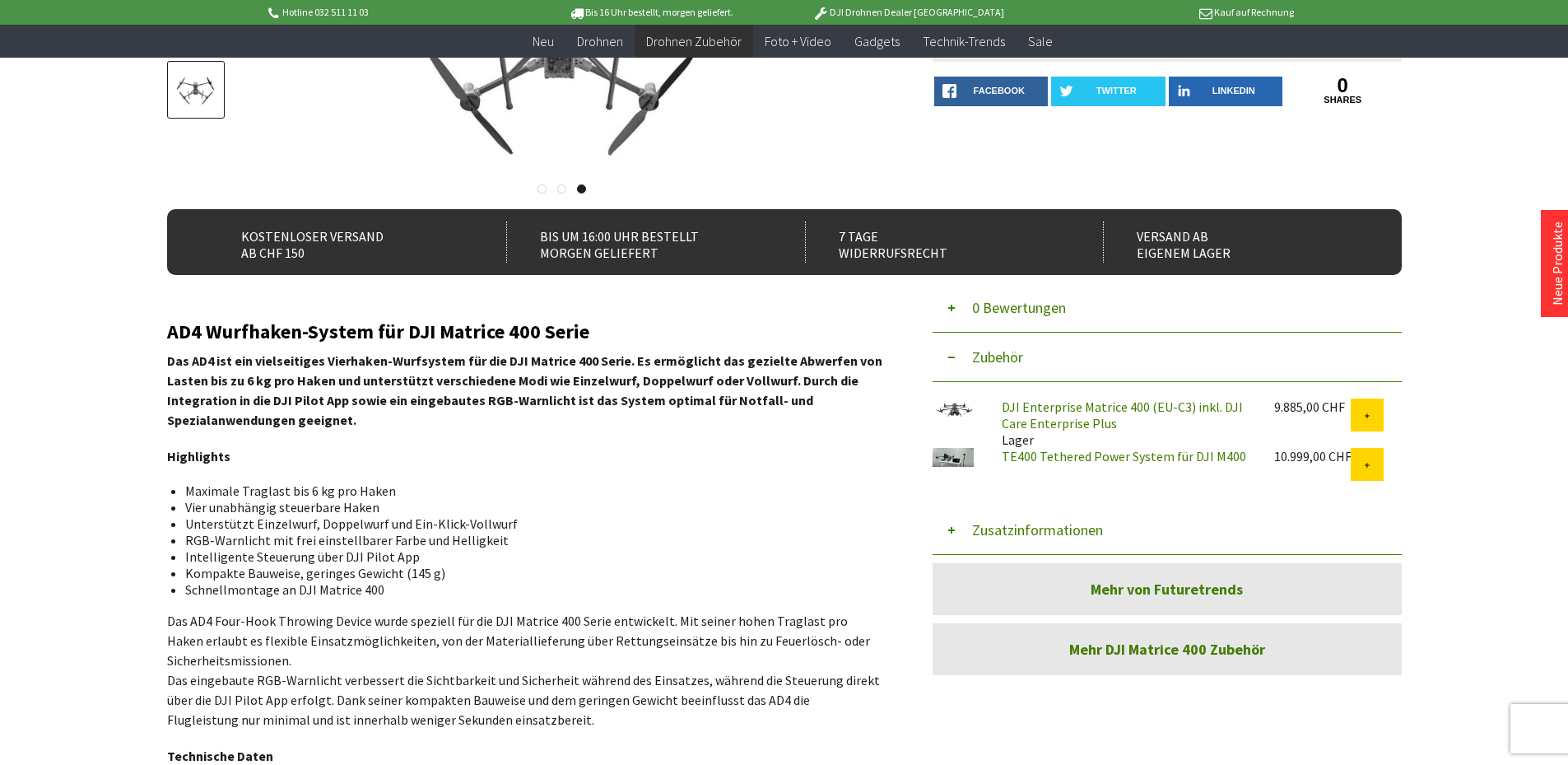
click at [340, 416] on strong "Das AD4 ist ein vielseitiges Vierhaken-Wurfsystem für die DJI Matrice 400 Serie…" at bounding box center [525, 390] width 715 height 76
drag, startPoint x: 352, startPoint y: 422, endPoint x: 171, endPoint y: 362, distance: 190.7
click at [171, 362] on p "Das AD4 ist ein vielseitiges Vierhaken-Wurfsystem für die DJI Matrice 400 Serie…" at bounding box center [525, 390] width 716 height 79
copy strong "Das AD4 ist ein vielseitiges Vierhaken-Wurfsystem für die DJI Matrice 400 Serie…"
click at [469, 512] on li "Vier unabhängig steuerbare Haken" at bounding box center [527, 506] width 685 height 17
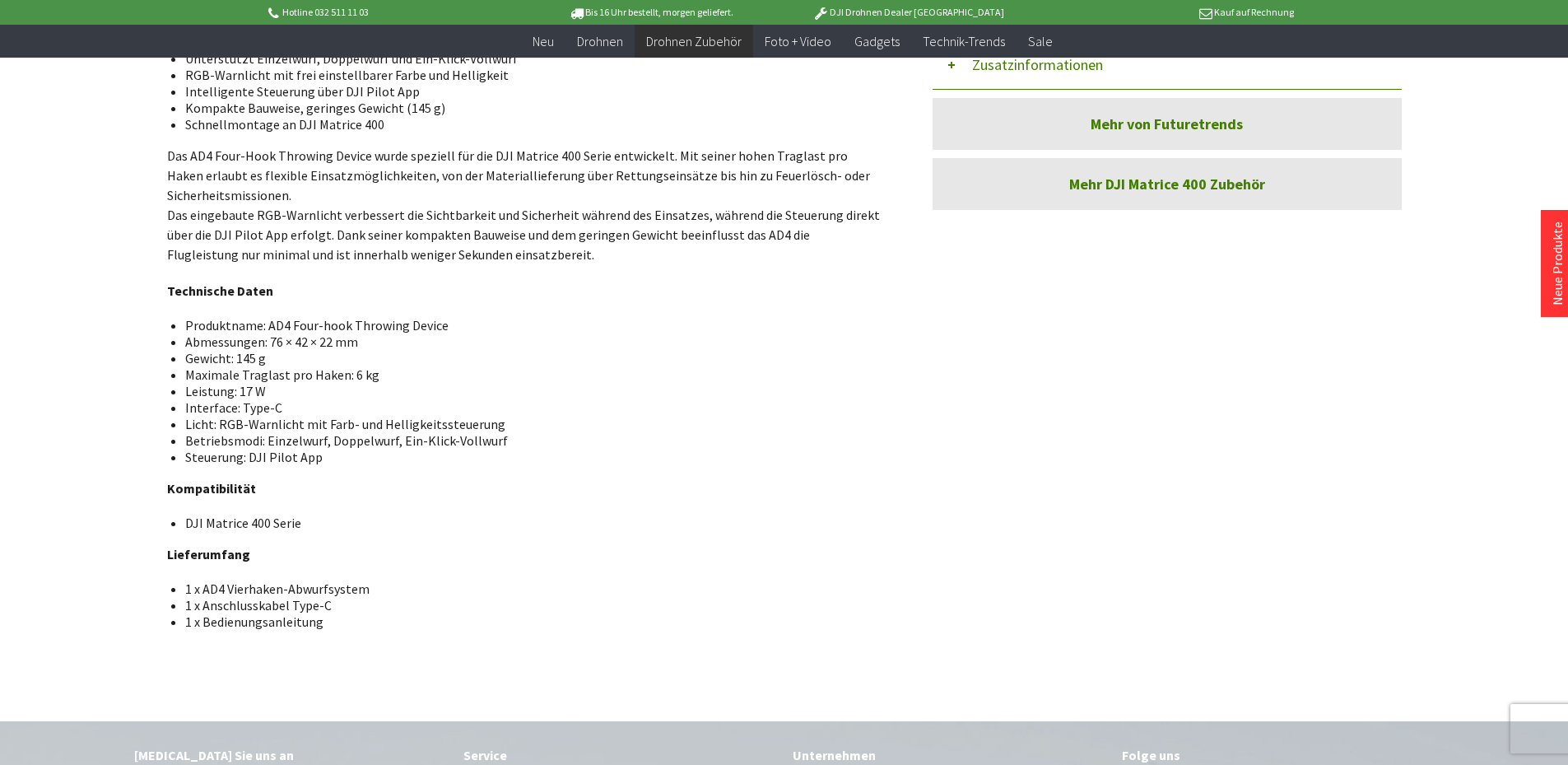
scroll to position [823, 0]
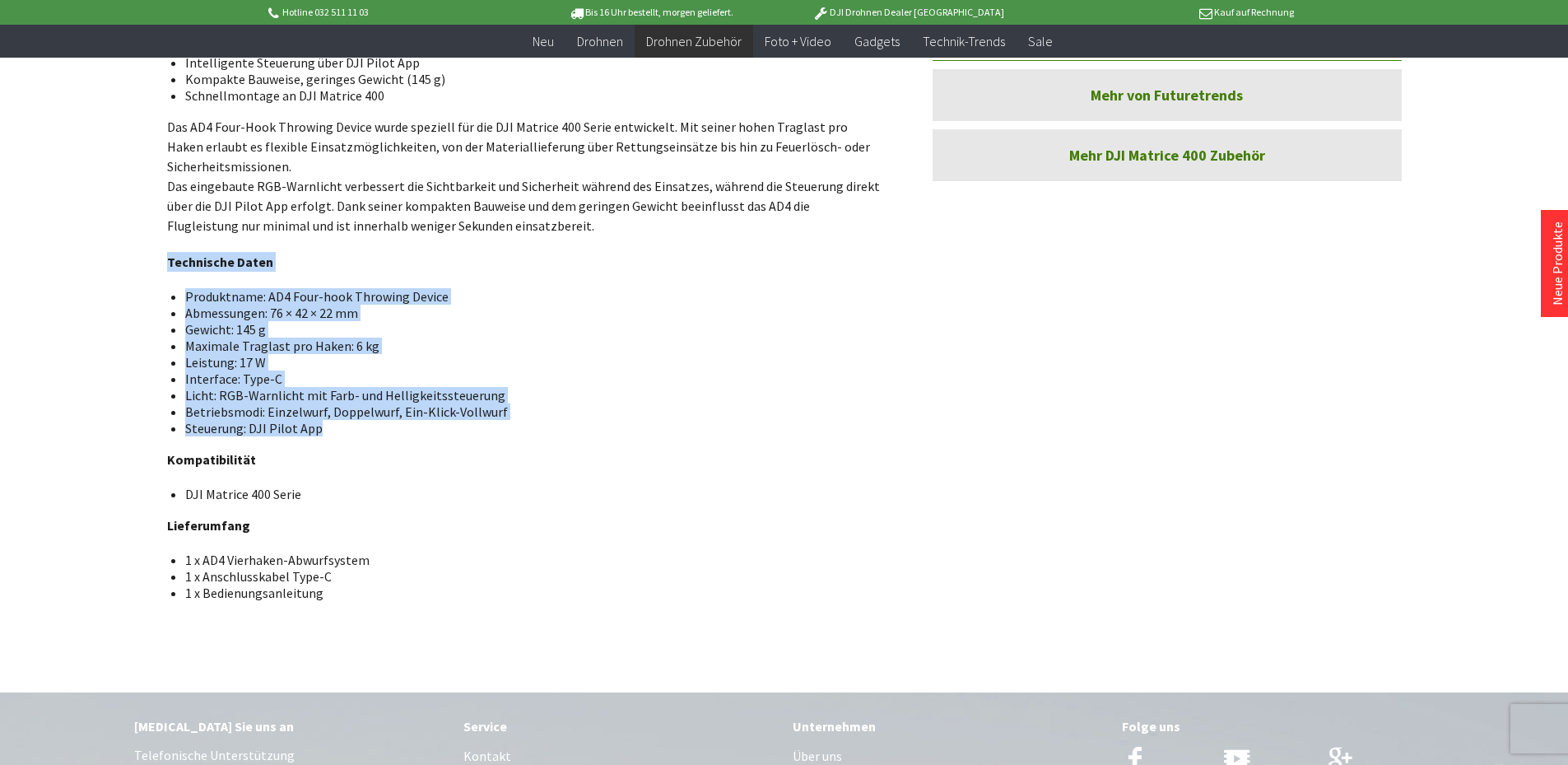
drag, startPoint x: 330, startPoint y: 428, endPoint x: 166, endPoint y: 257, distance: 236.9
click at [167, 257] on div "AD4 Wurfhaken-System für DJI Matrice 400 Serie Das AD4 ist ein vielseitiges Vie…" at bounding box center [525, 213] width 716 height 774
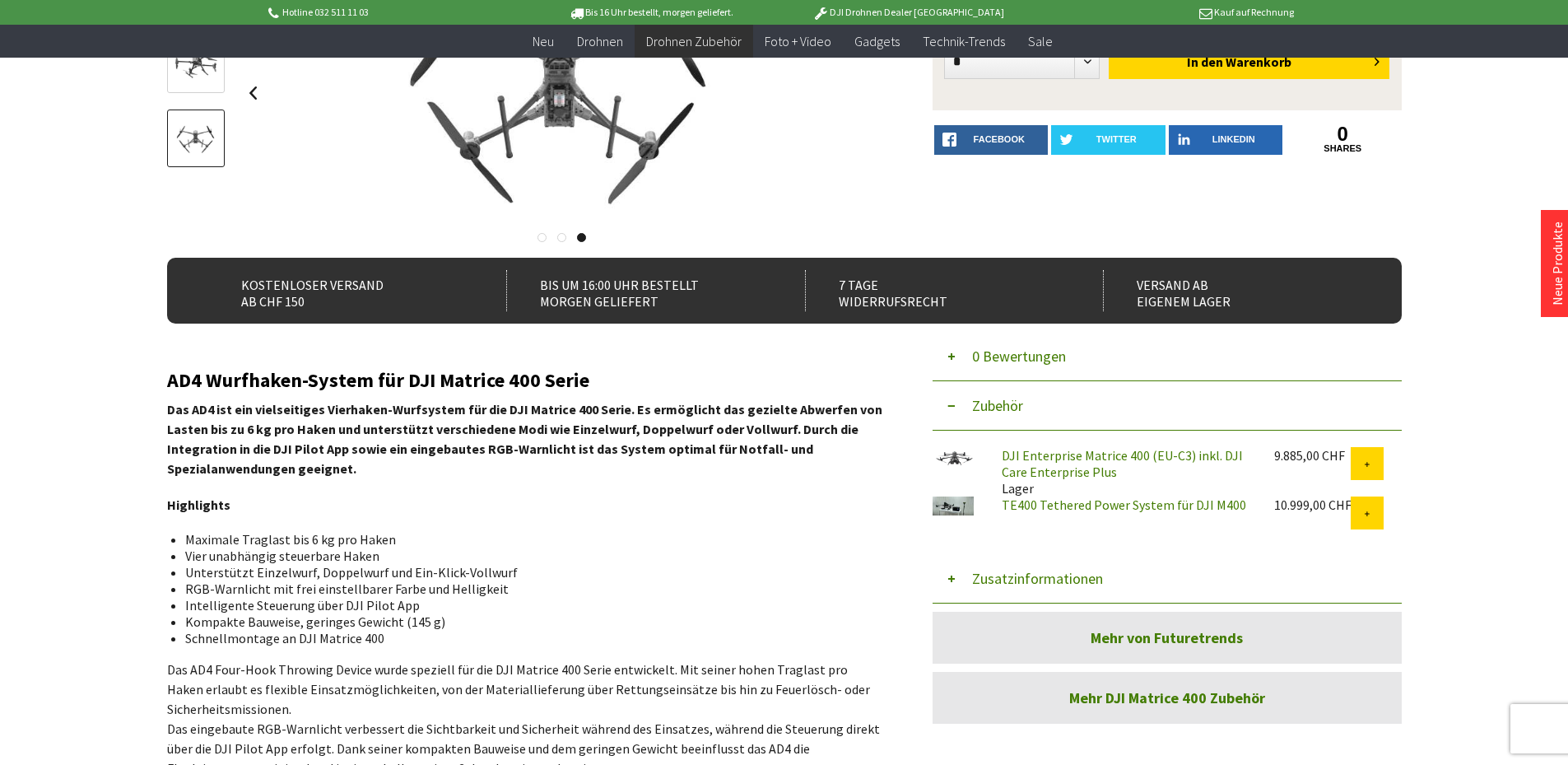
scroll to position [0, 0]
